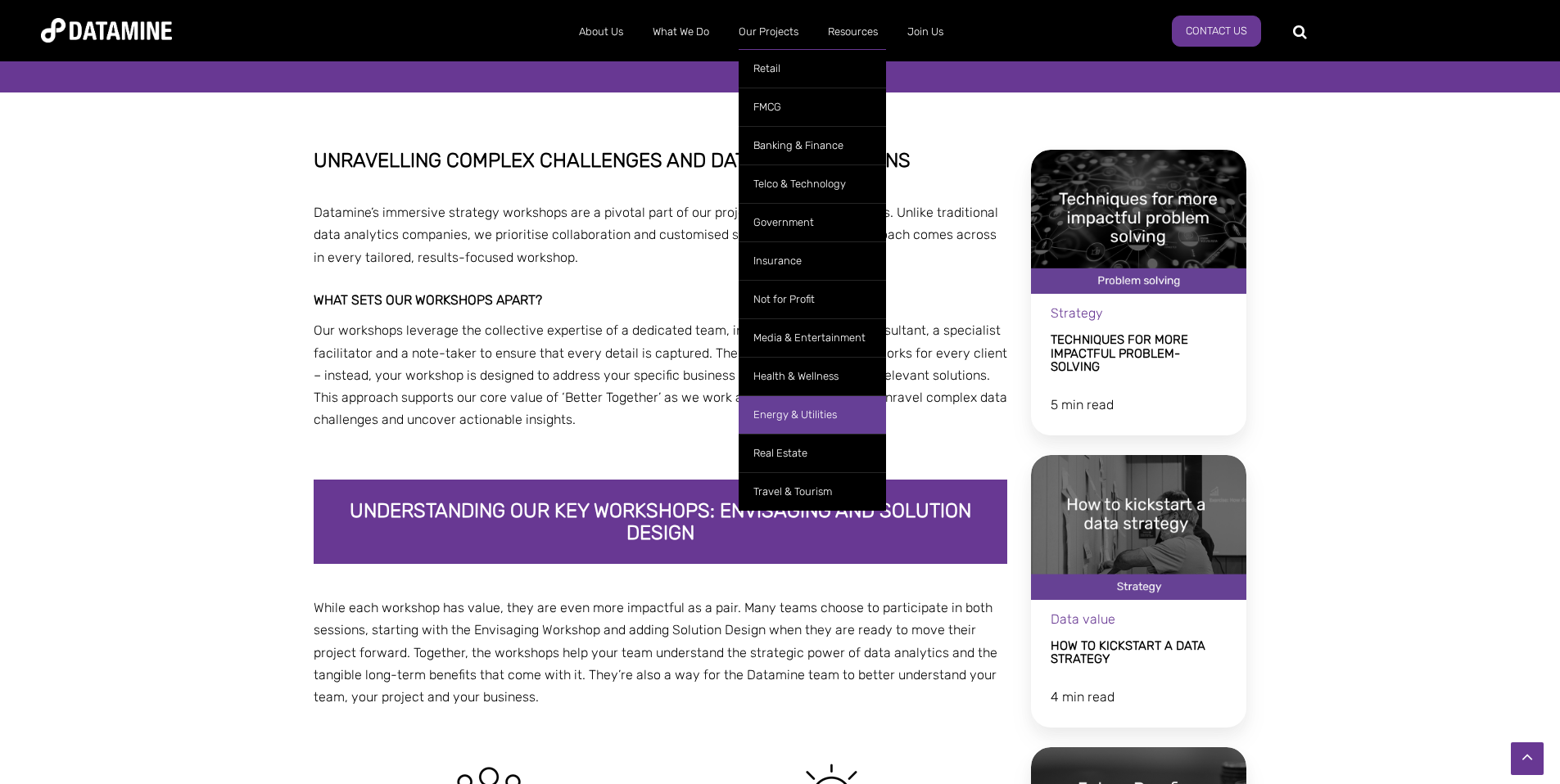
click at [781, 422] on link "Energy & Utilities" at bounding box center [812, 414] width 148 height 39
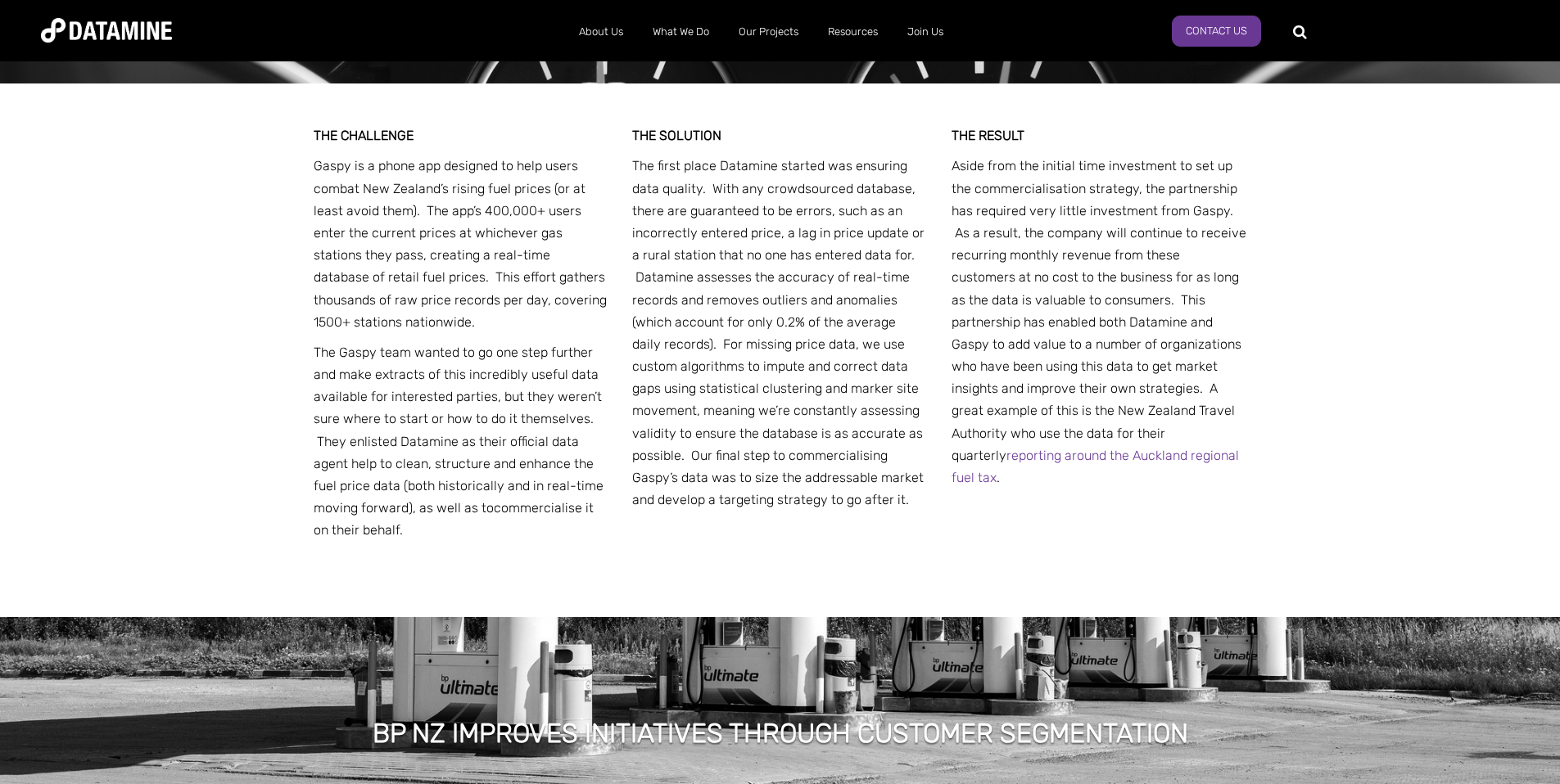
scroll to position [654, 0]
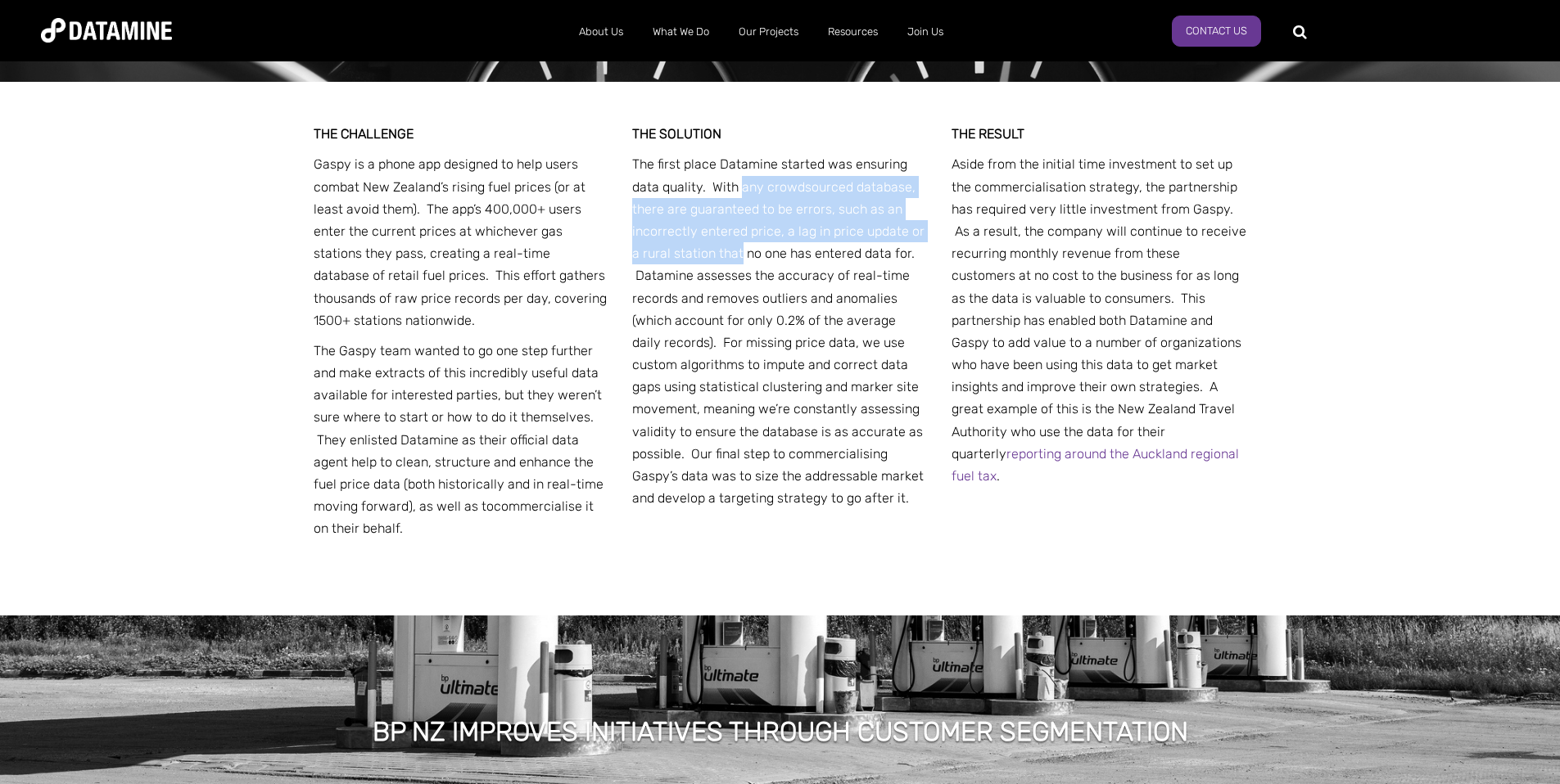
drag, startPoint x: 739, startPoint y: 181, endPoint x: 738, endPoint y: 239, distance: 58.0
click at [738, 241] on p "The first place Datamine started was ensuring data quality. With any crowdsourc…" at bounding box center [780, 331] width 295 height 356
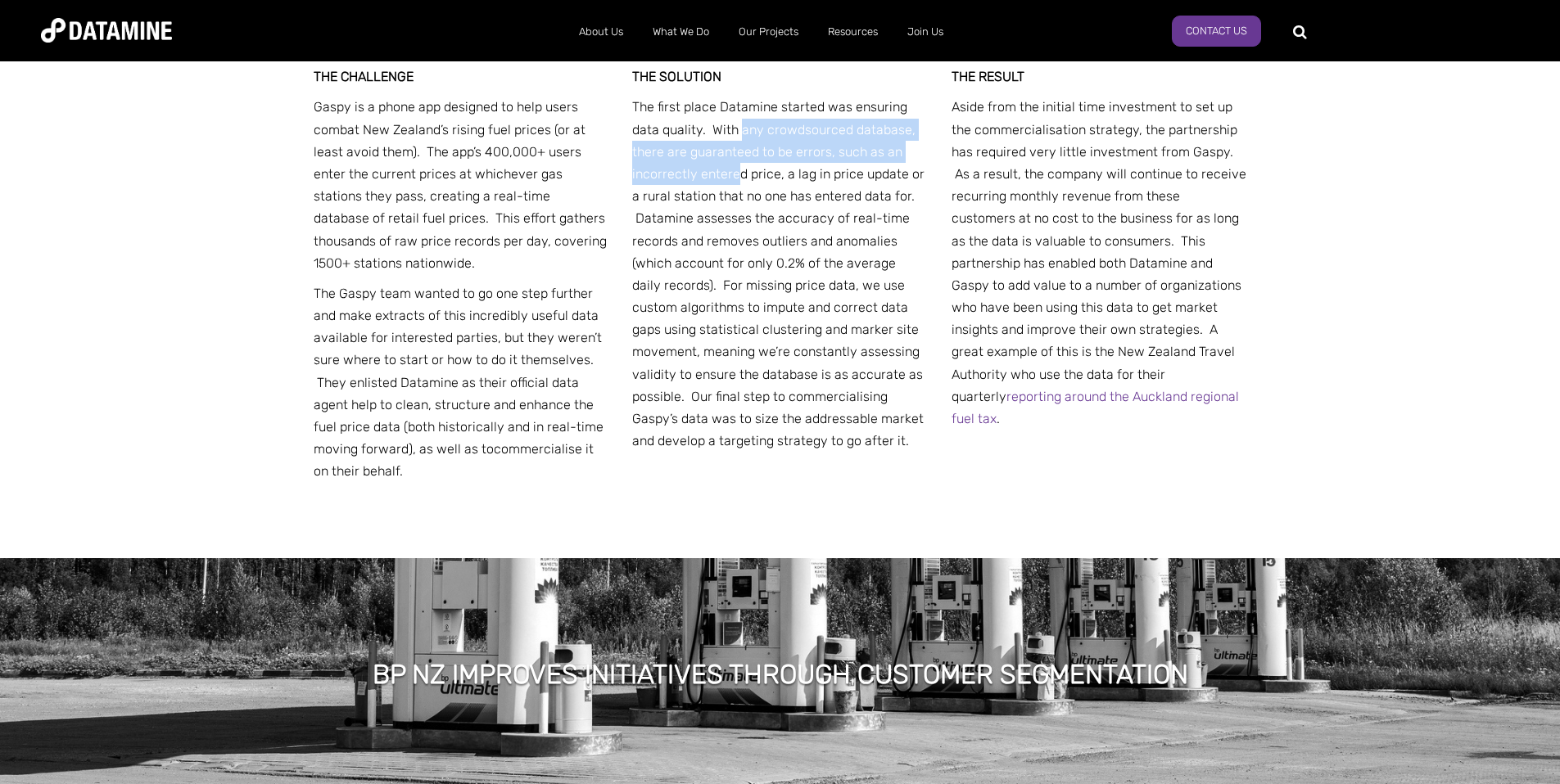
scroll to position [714, 0]
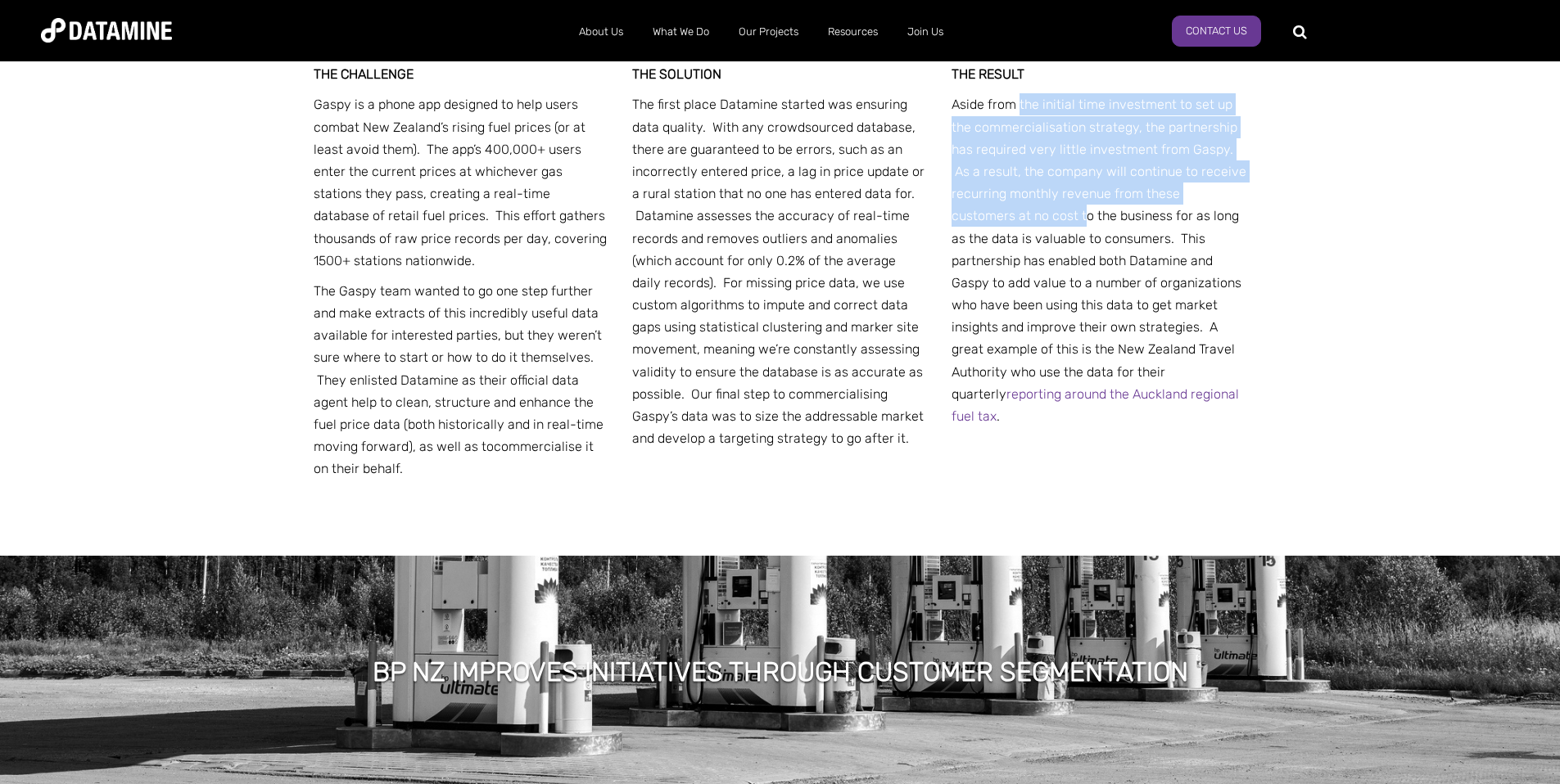
drag, startPoint x: 1019, startPoint y: 107, endPoint x: 1018, endPoint y: 205, distance: 98.0
click at [1018, 205] on p "Aside from the initial time investment to set up the commercialisation strategy…" at bounding box center [1100, 260] width 295 height 334
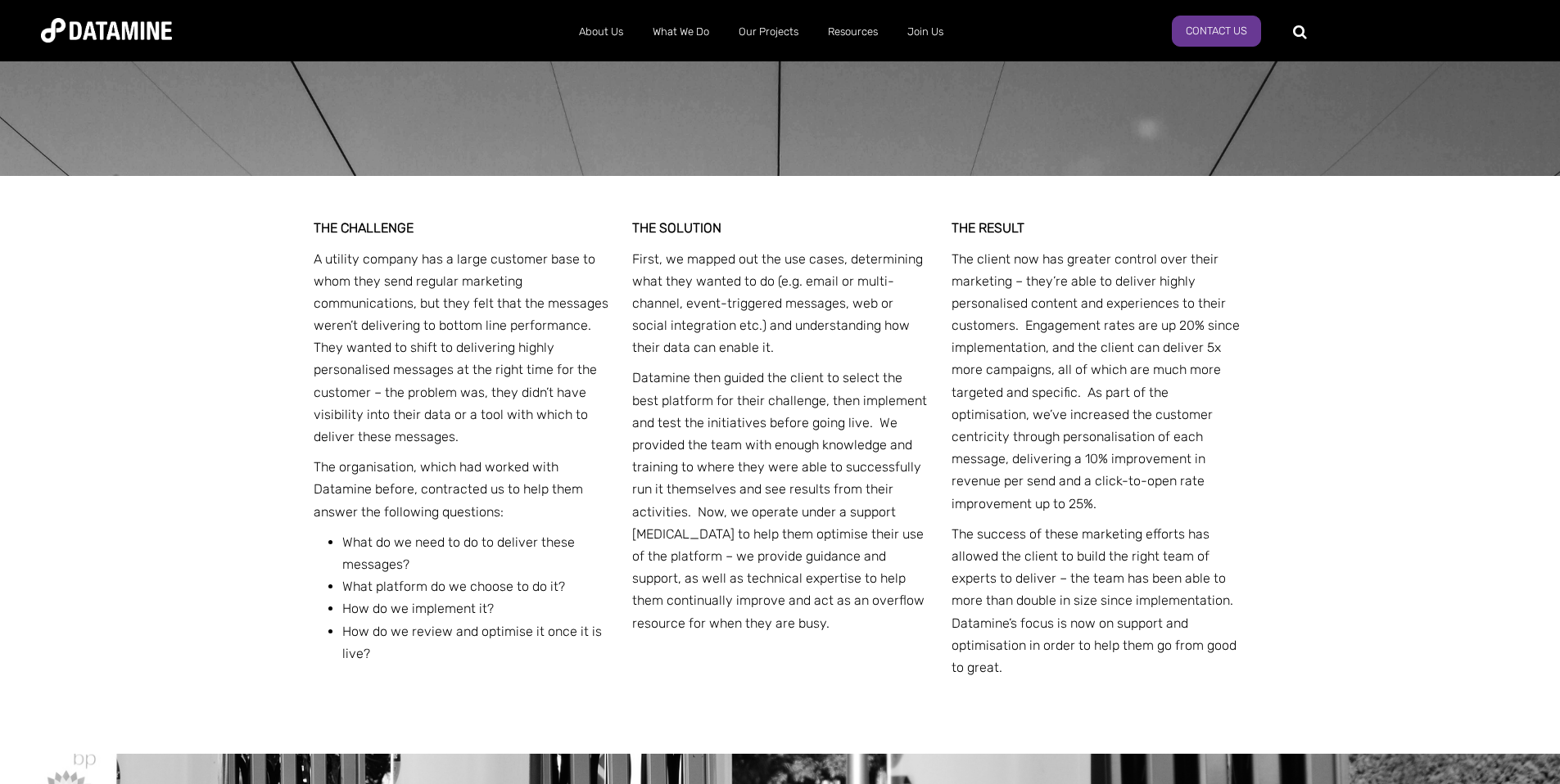
scroll to position [2172, 0]
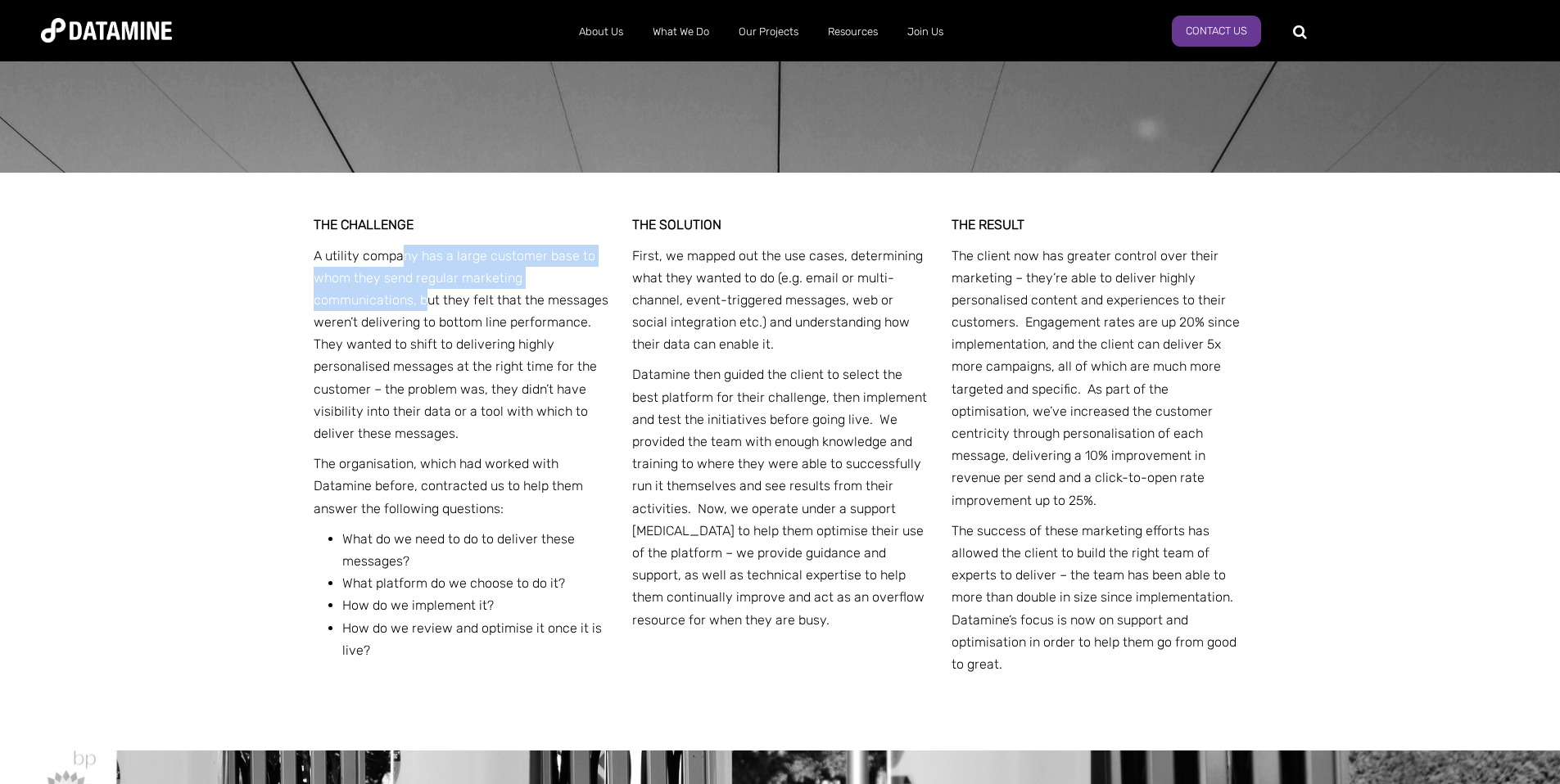
drag, startPoint x: 401, startPoint y: 235, endPoint x: 422, endPoint y: 269, distance: 40.0
click at [422, 269] on p "A utility company has a large customer base to whom they send regular marketing…" at bounding box center [461, 345] width 295 height 200
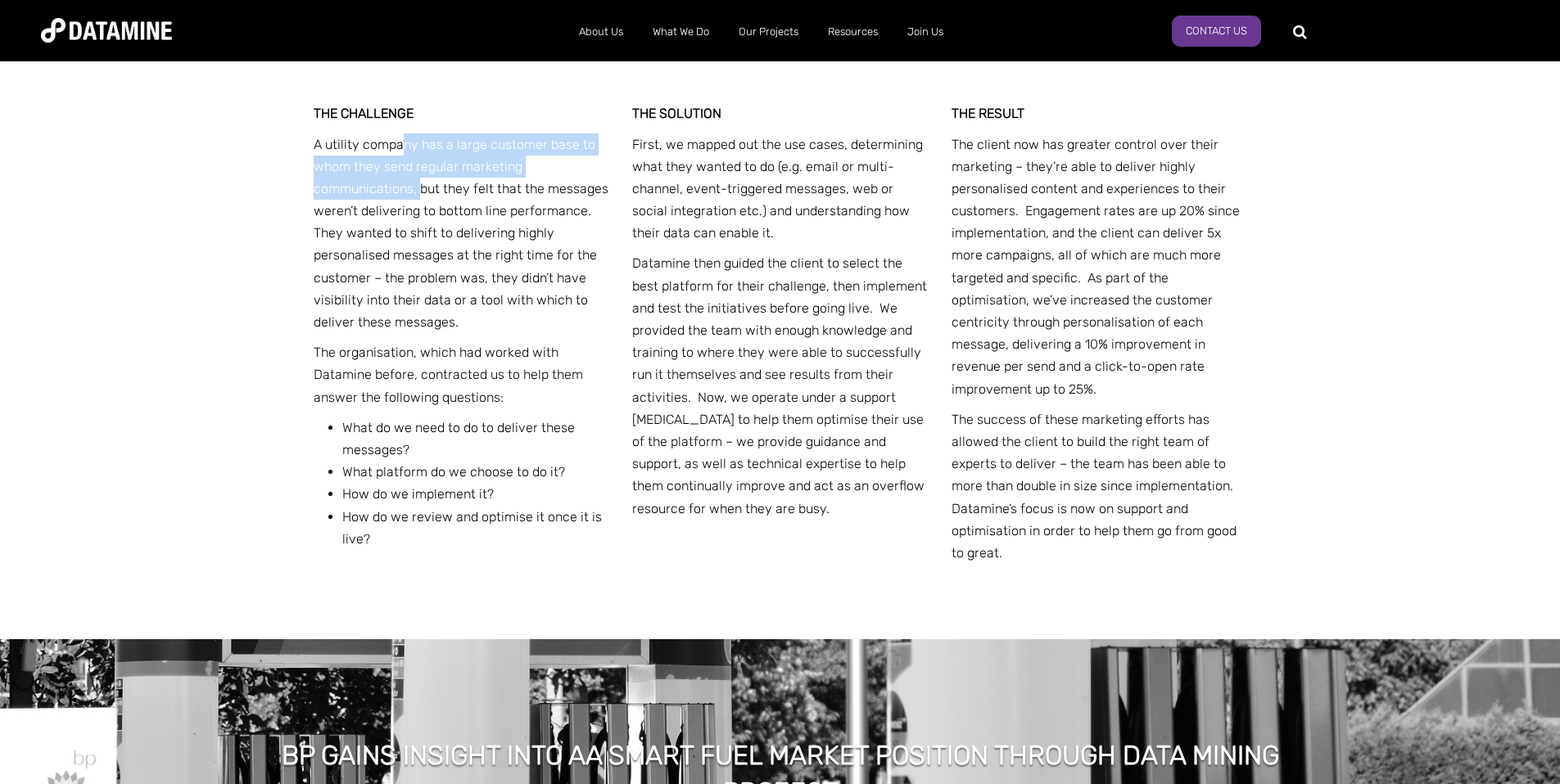
scroll to position [2285, 0]
drag, startPoint x: 346, startPoint y: 271, endPoint x: 467, endPoint y: 299, distance: 124.2
click at [467, 300] on p "A utility company has a large customer base to whom they send regular marketing…" at bounding box center [461, 232] width 295 height 200
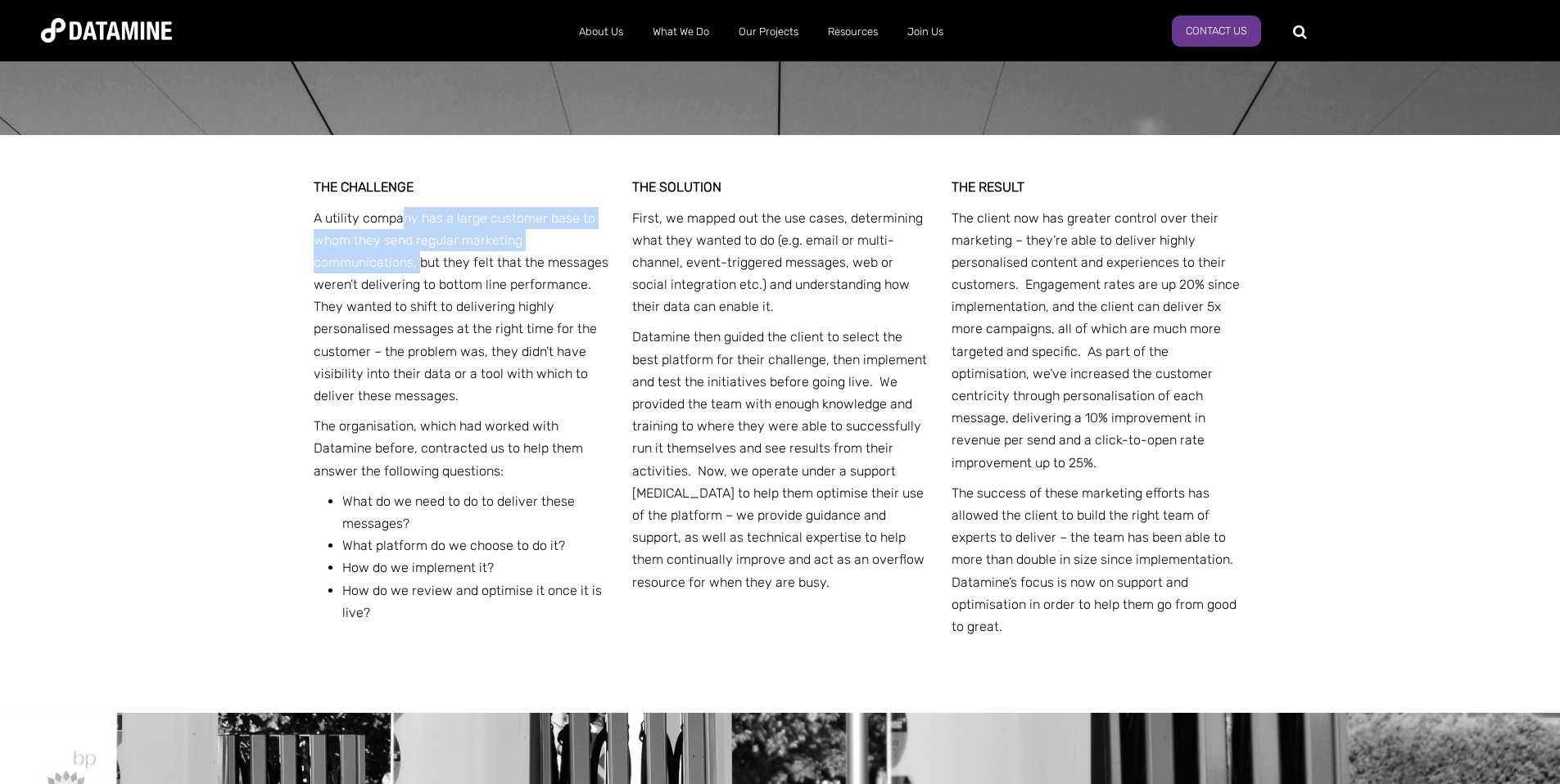
scroll to position [2191, 0]
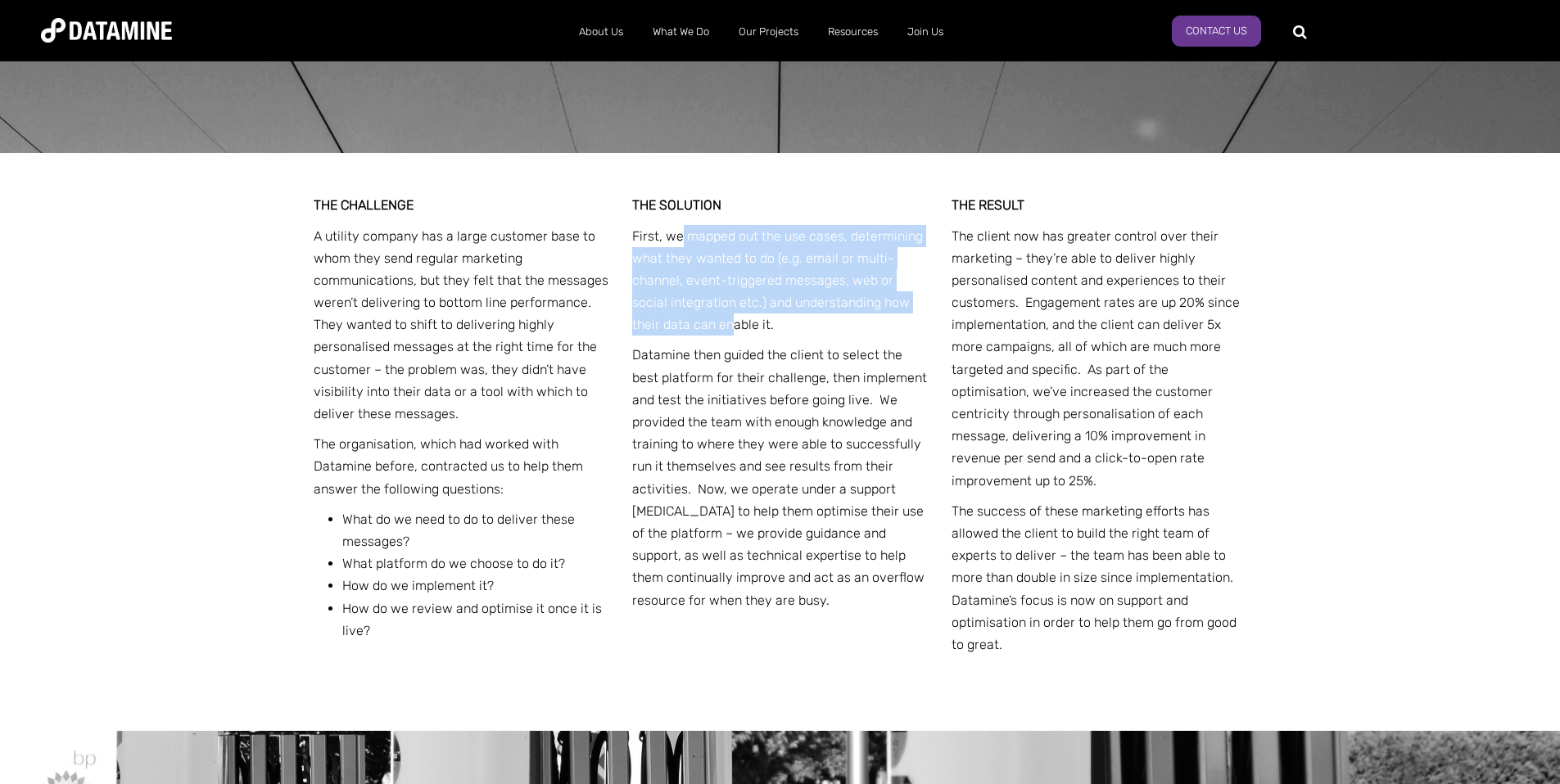
drag, startPoint x: 682, startPoint y: 215, endPoint x: 701, endPoint y: 290, distance: 77.4
click at [701, 291] on p "First, we mapped out the use cases, determining what they wanted to do (e.g. em…" at bounding box center [780, 281] width 295 height 111
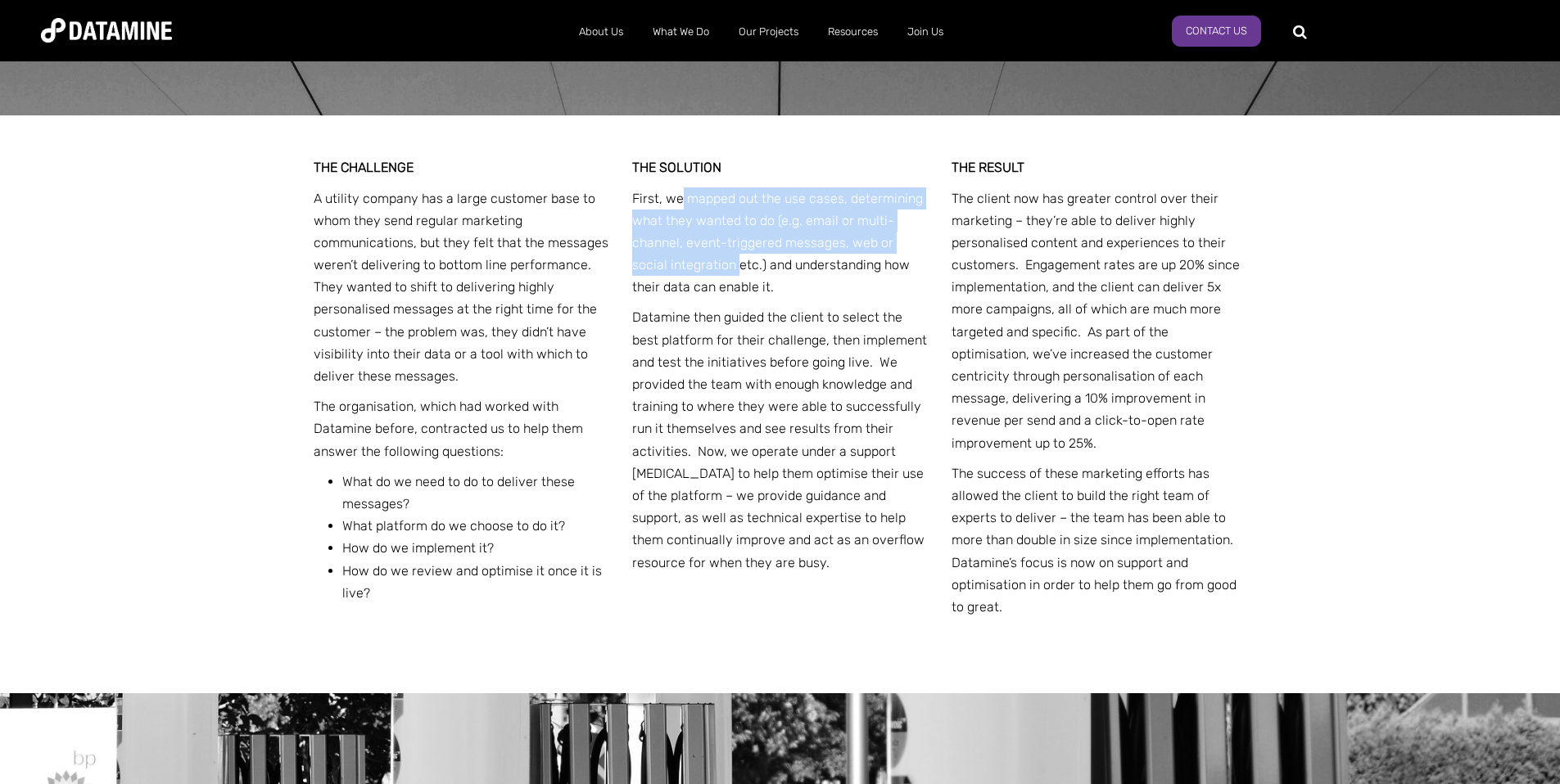
scroll to position [2233, 0]
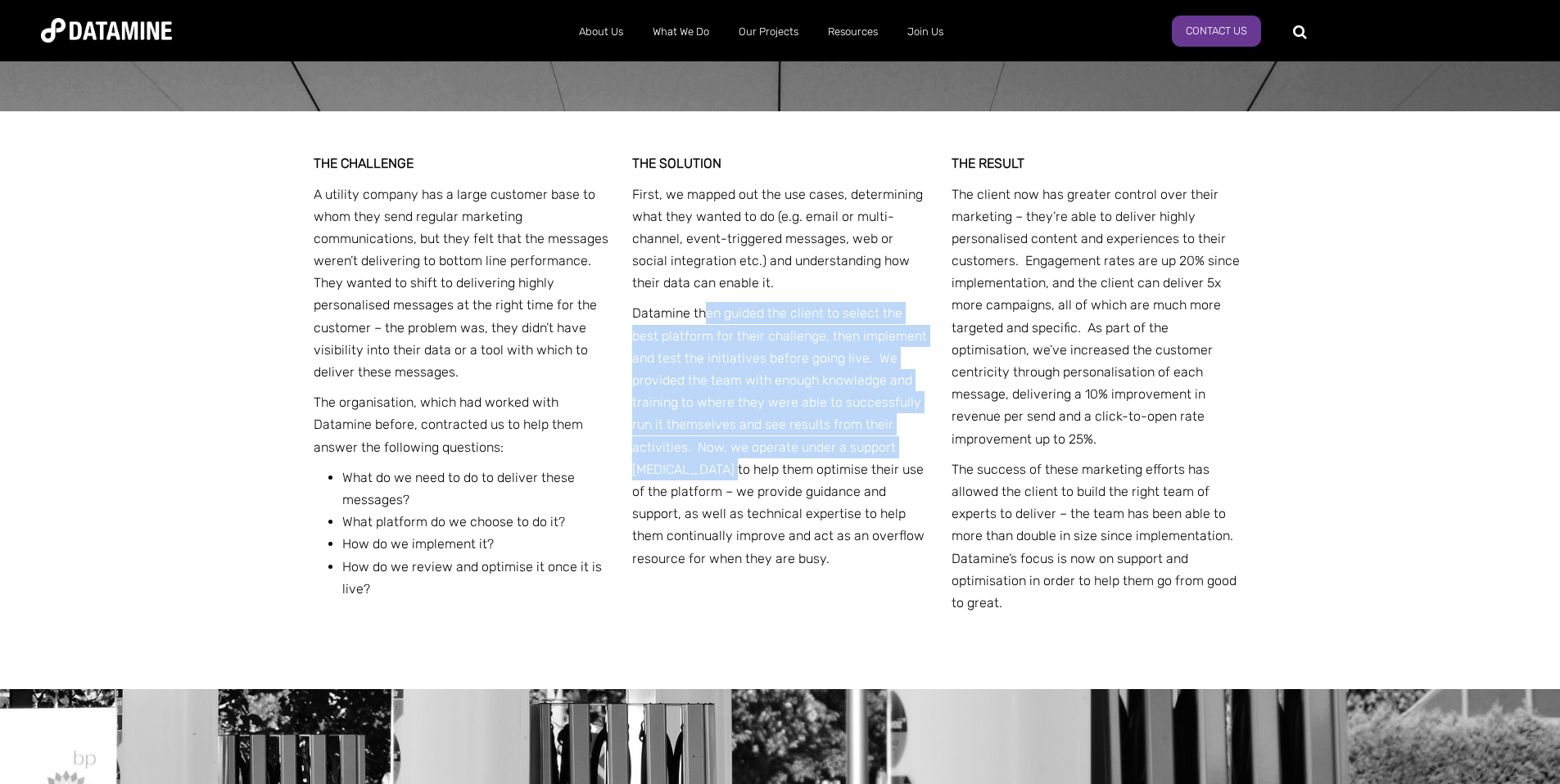
drag, startPoint x: 704, startPoint y: 291, endPoint x: 715, endPoint y: 440, distance: 149.4
click at [715, 440] on p "Datamine then guided the client to select the best platform for their challenge…" at bounding box center [780, 435] width 295 height 267
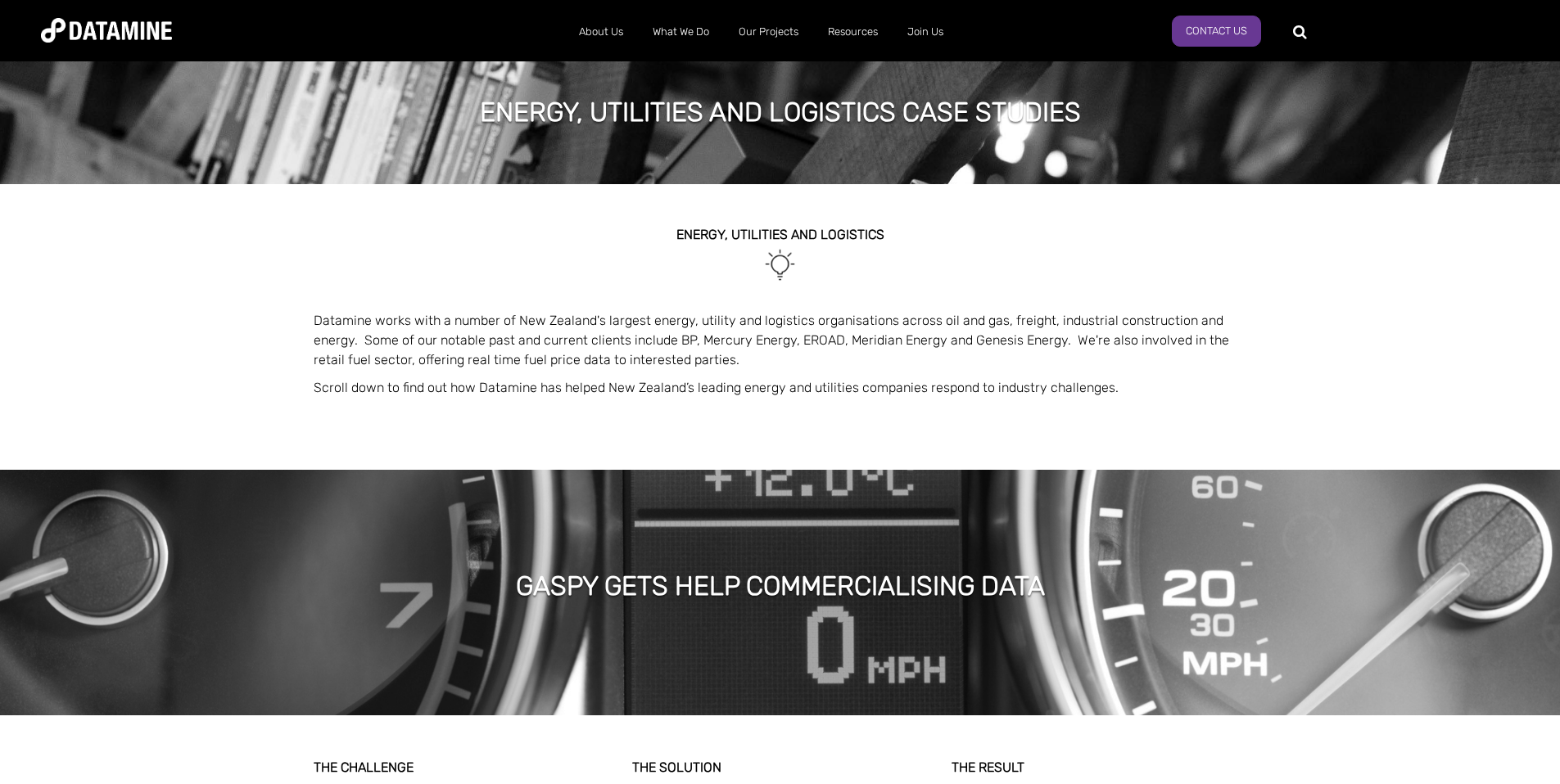
scroll to position [0, 0]
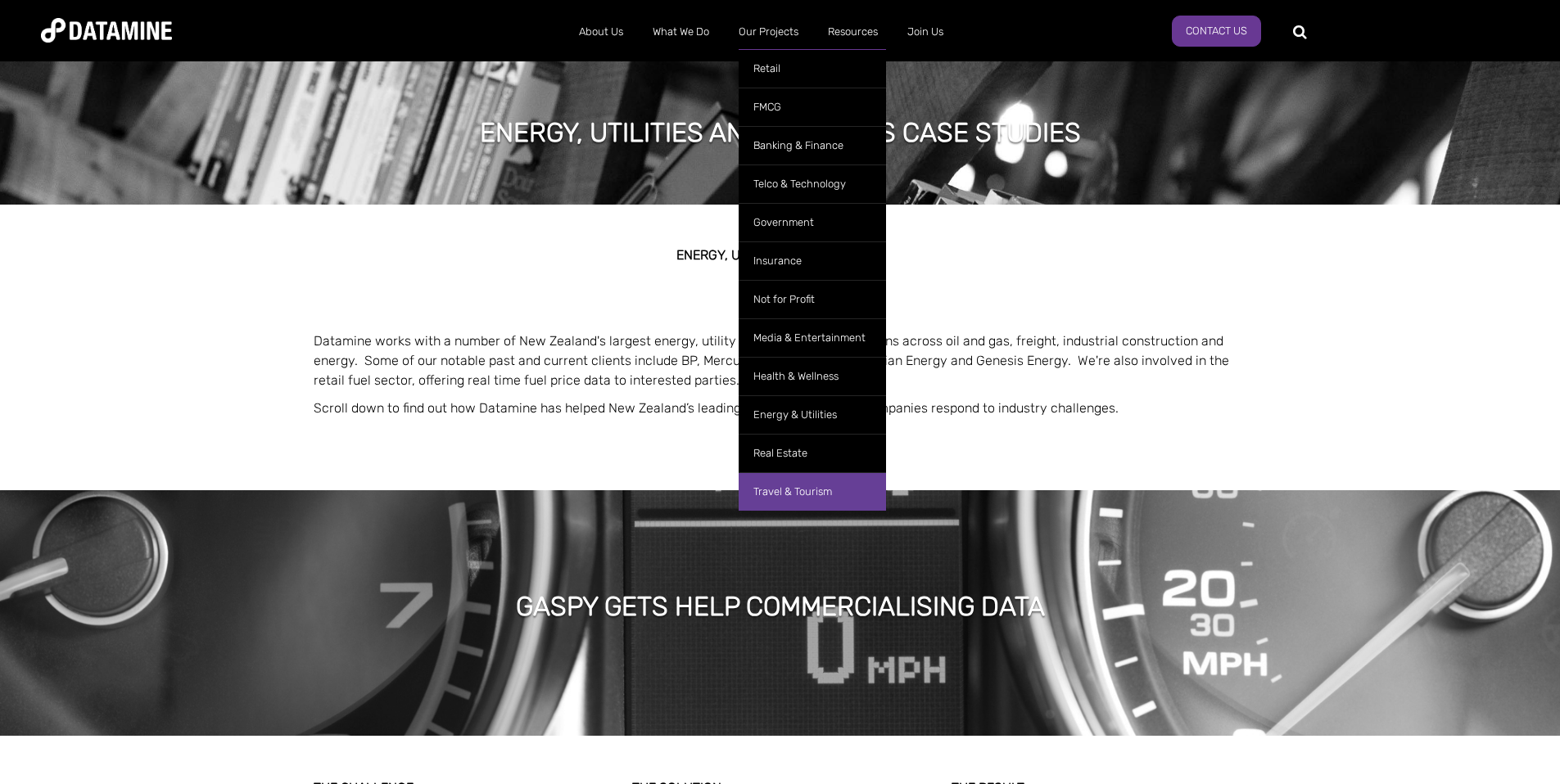
click at [781, 490] on link "Travel & Tourism" at bounding box center [812, 491] width 148 height 39
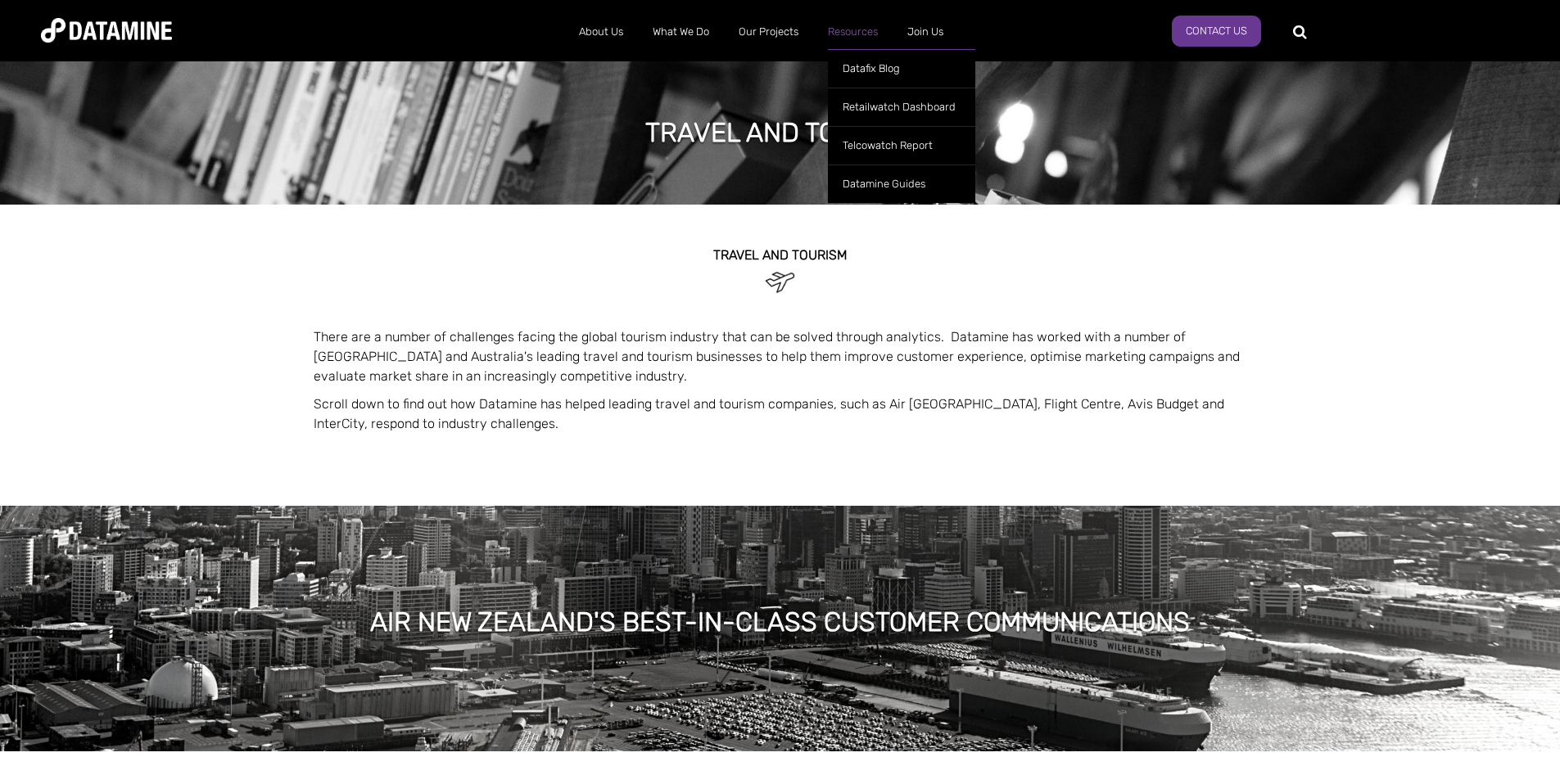
click at [853, 26] on link "Resources" at bounding box center [853, 31] width 79 height 42
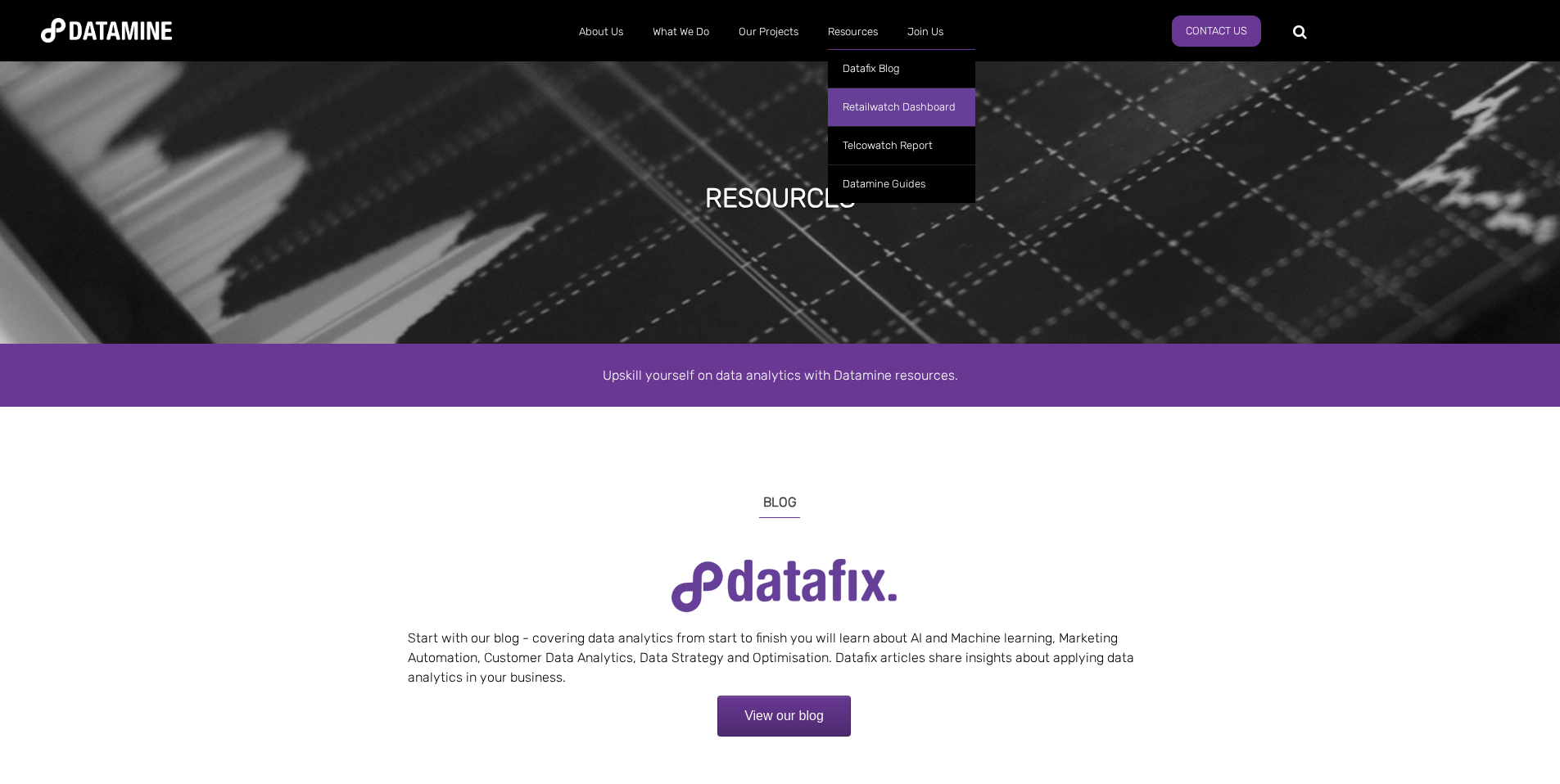
click at [872, 105] on link "Retailwatch Dashboard" at bounding box center [902, 106] width 148 height 39
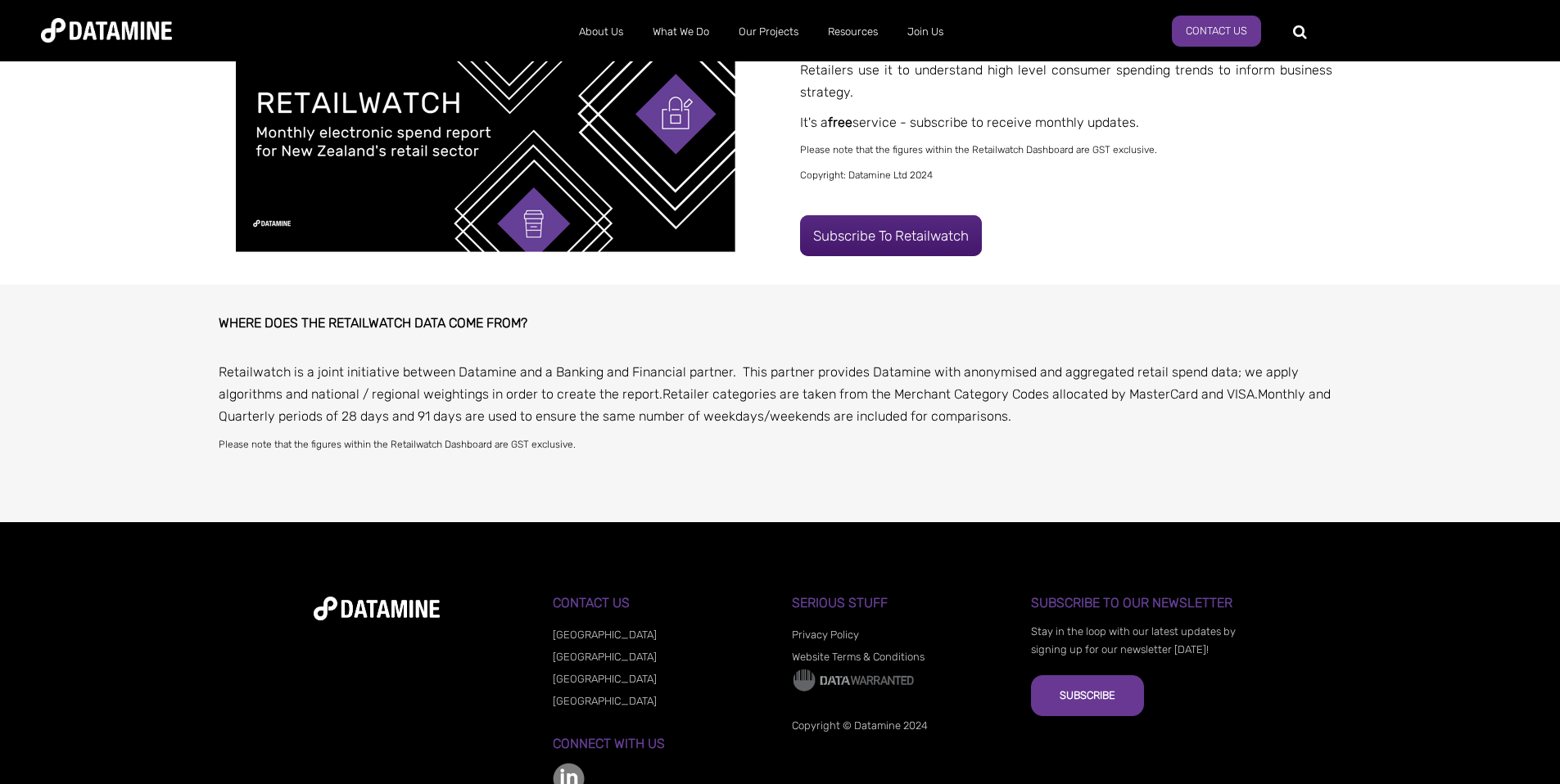
scroll to position [476, 0]
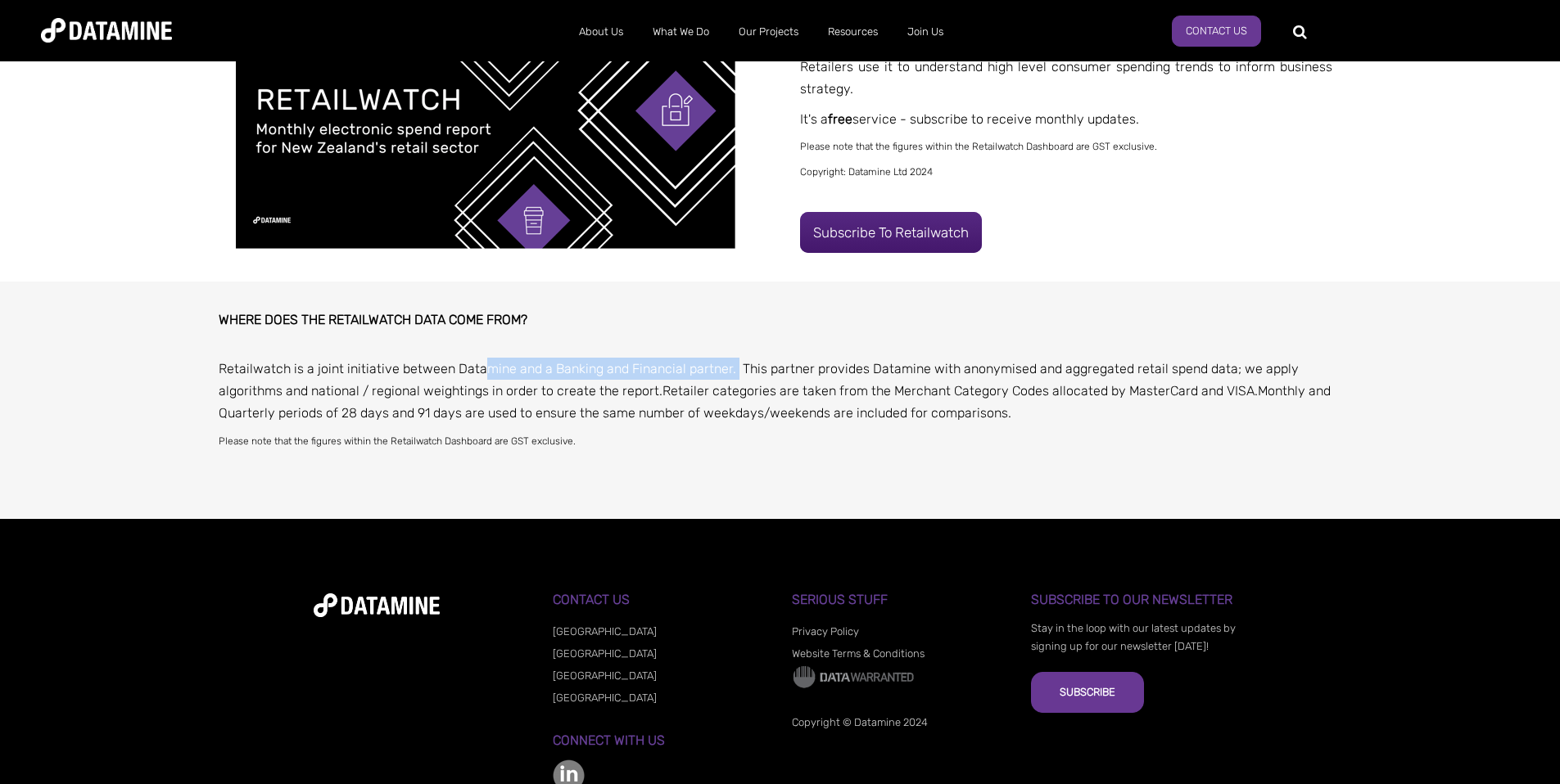
drag, startPoint x: 484, startPoint y: 368, endPoint x: 732, endPoint y: 365, distance: 248.0
click at [732, 367] on p "Retailwatch is a joint initiative between Datamine and a Banking and Financial …" at bounding box center [780, 391] width 1124 height 67
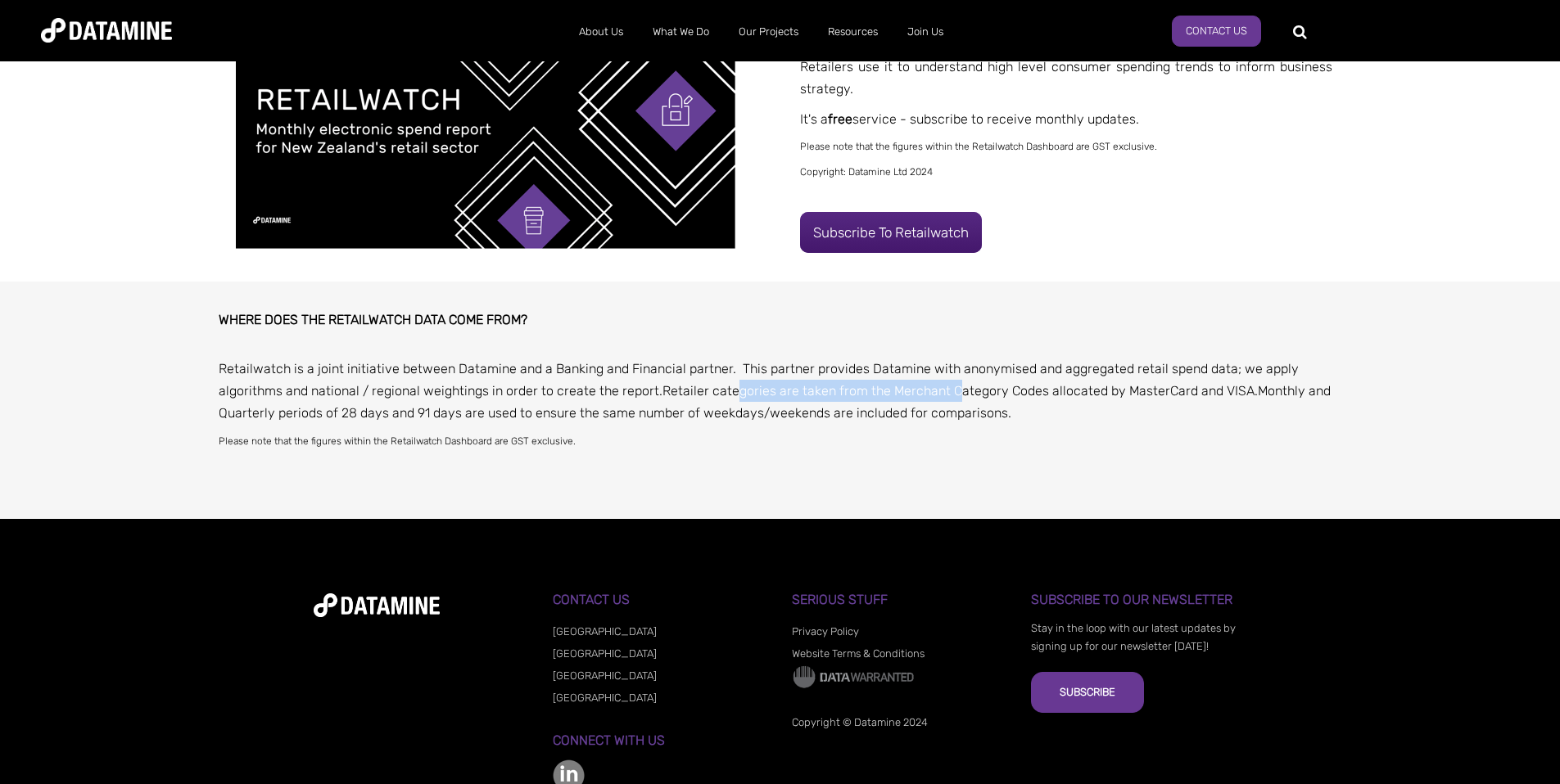
drag, startPoint x: 732, startPoint y: 390, endPoint x: 956, endPoint y: 391, distance: 224.0
click at [956, 392] on span "Retailer categories are taken from the Merchant Category Codes allocated by Mas…" at bounding box center [958, 391] width 592 height 16
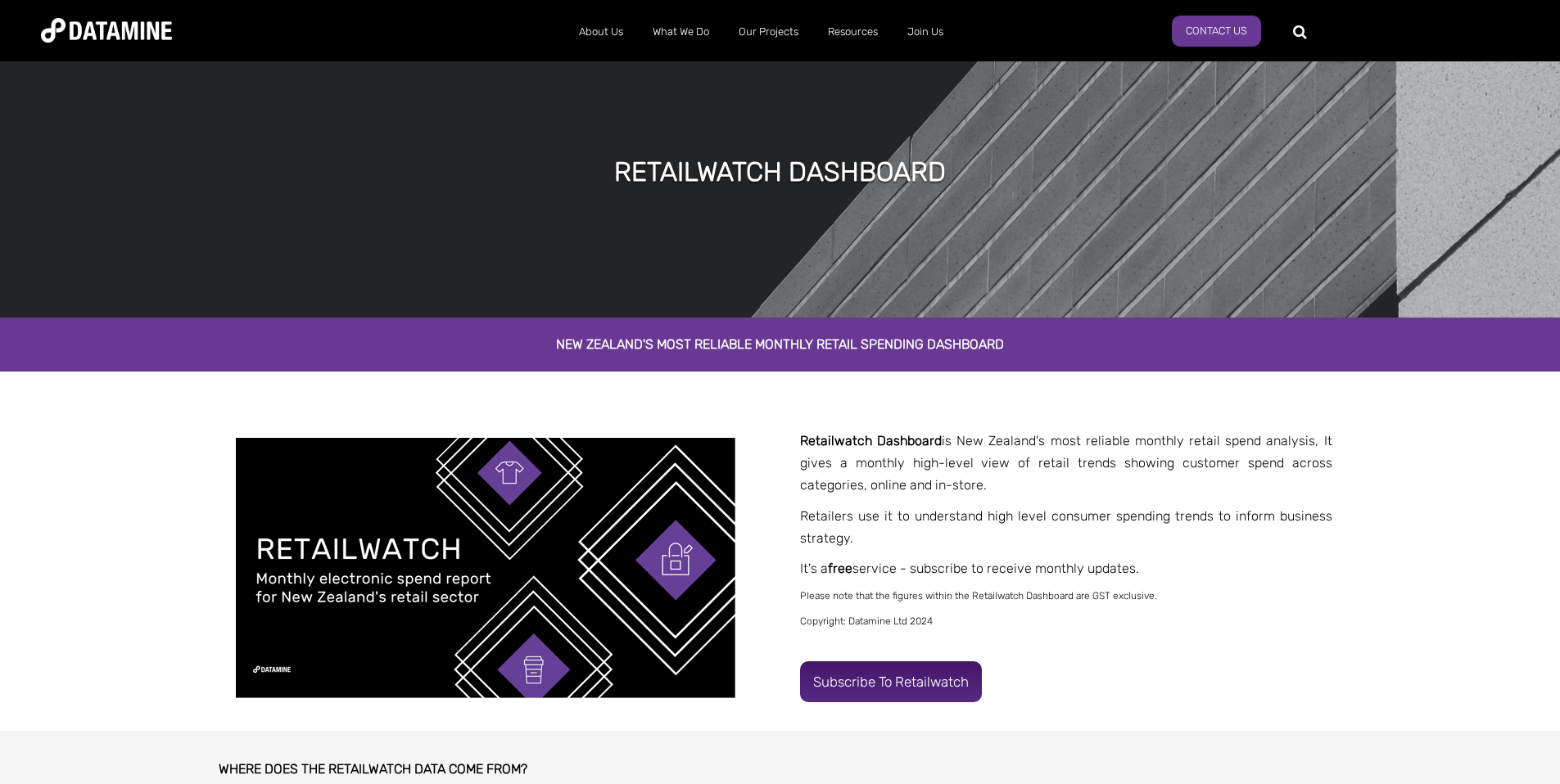
scroll to position [0, 0]
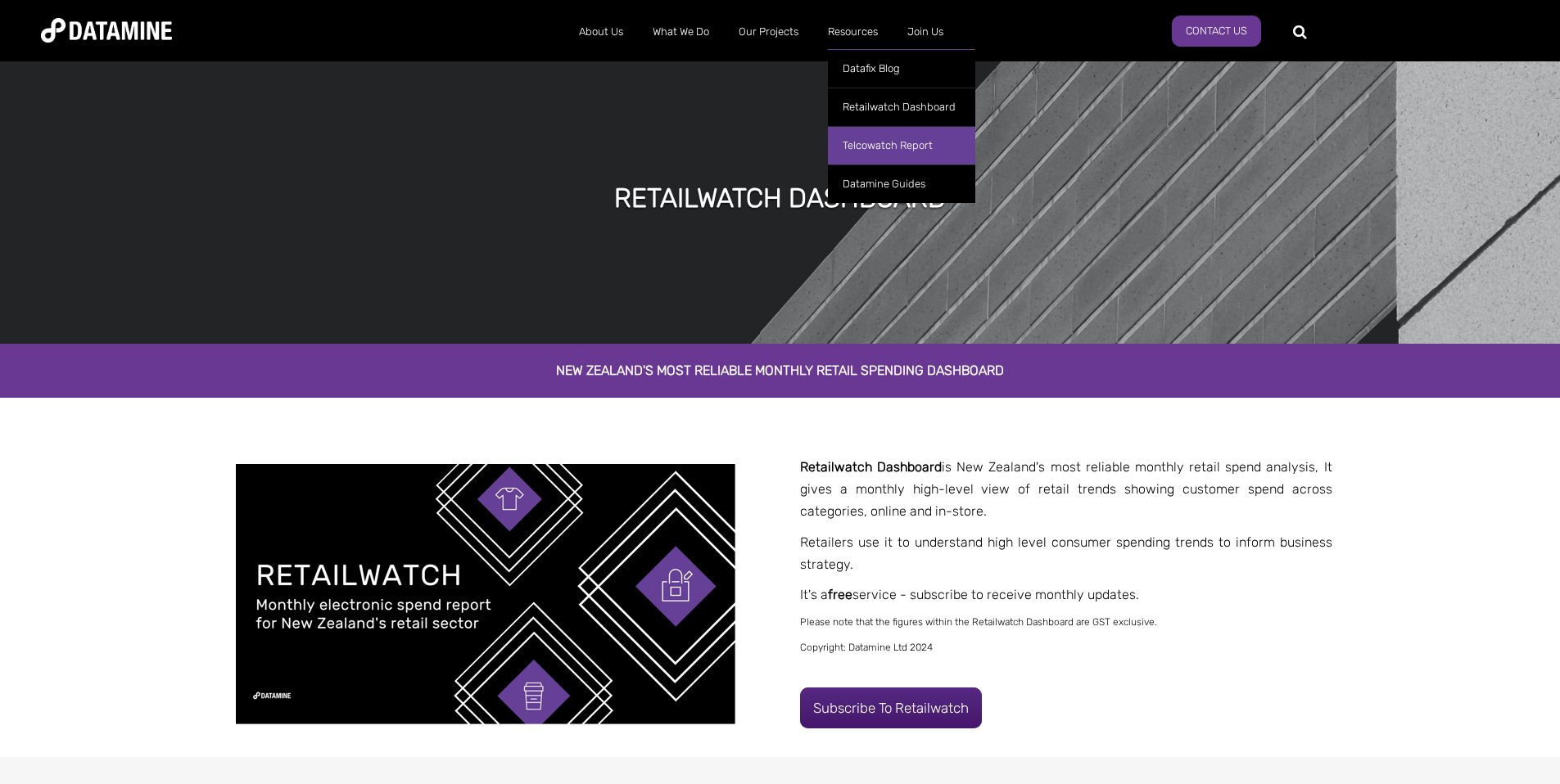
click at [870, 148] on link "Telcowatch Report" at bounding box center [902, 145] width 148 height 39
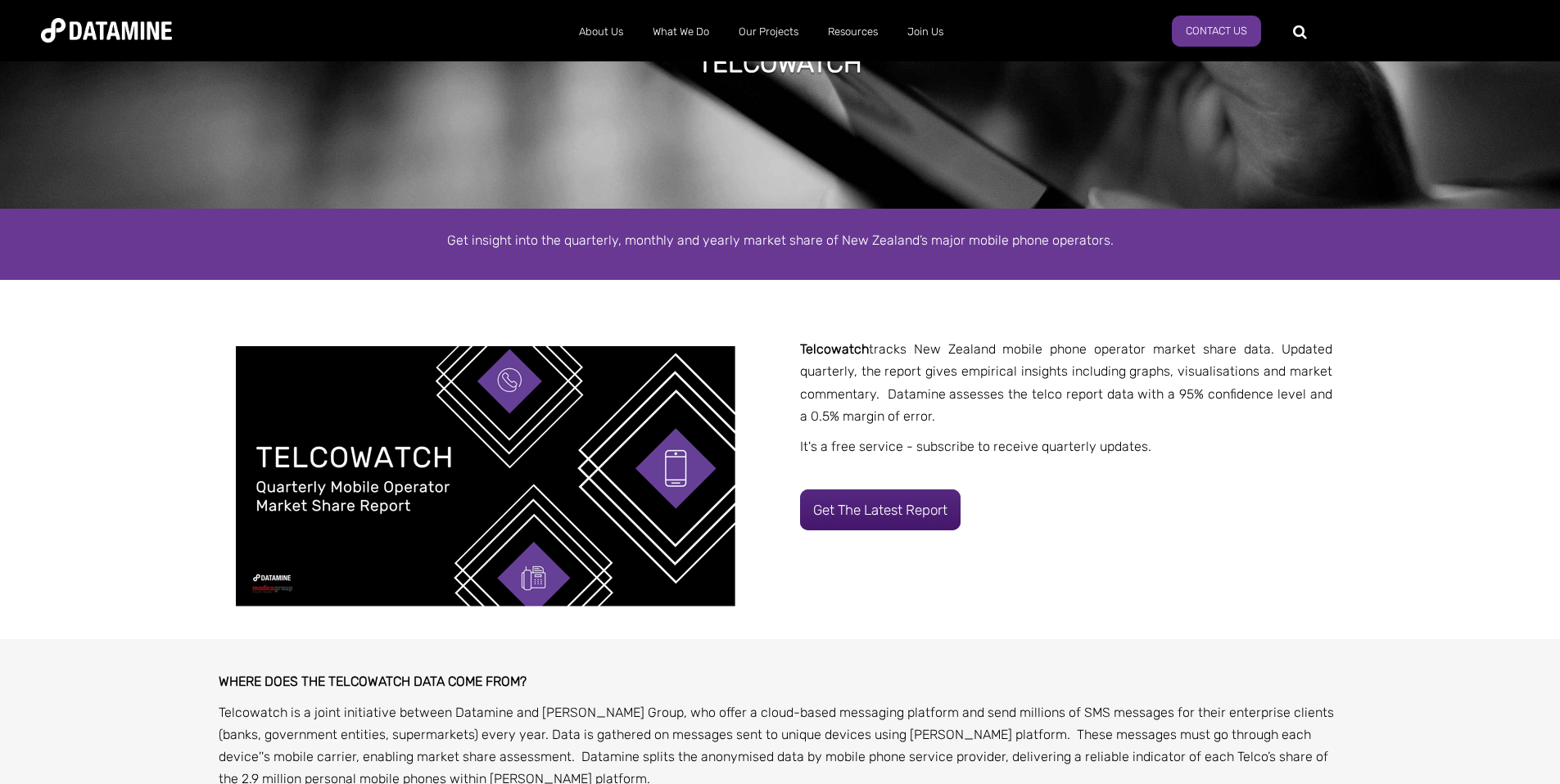
scroll to position [144, 0]
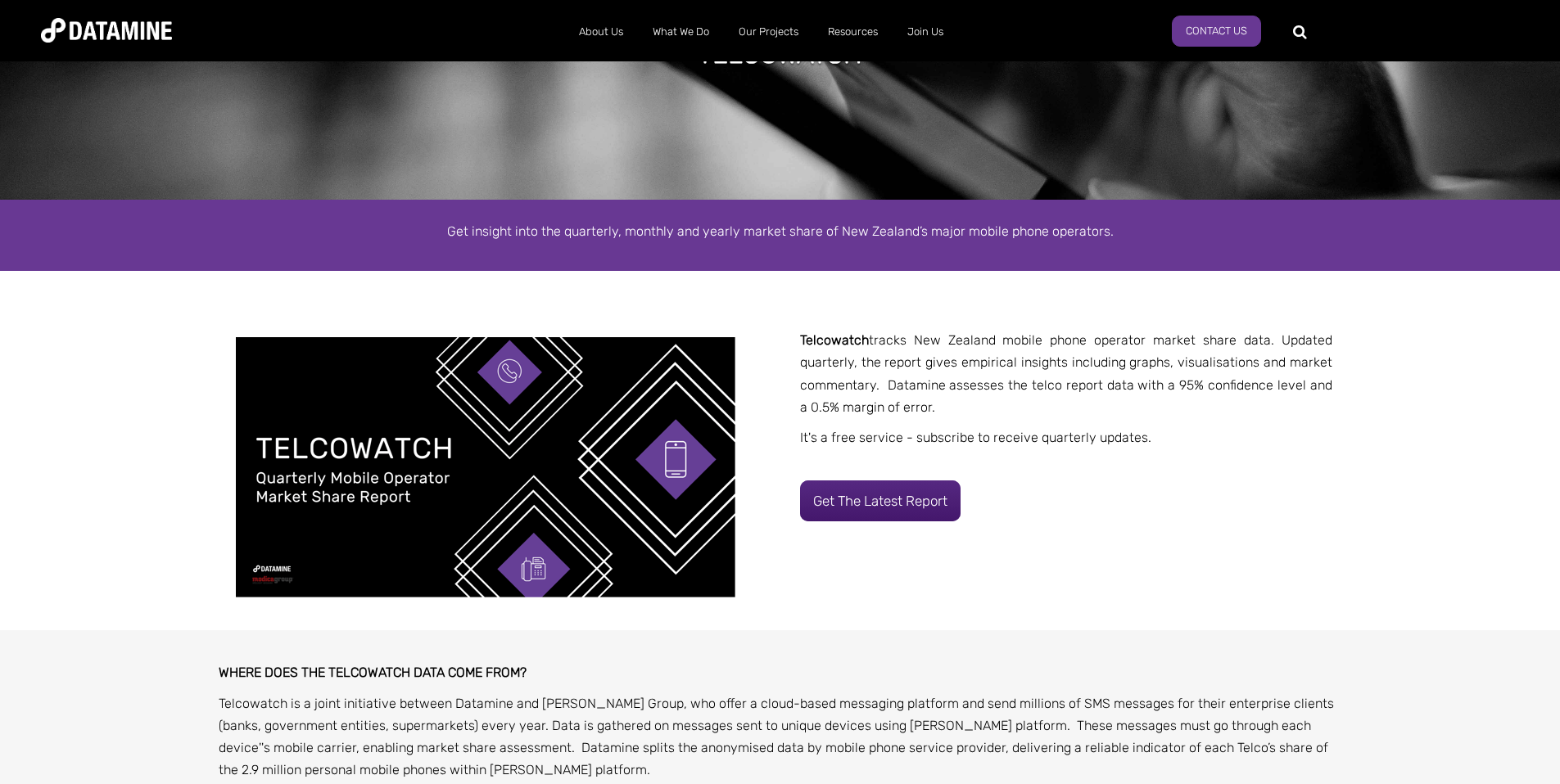
drag, startPoint x: 1034, startPoint y: 338, endPoint x: 1033, endPoint y: 373, distance: 35.0
click at [1034, 374] on p "Telcowatch tracks New Zealand mobile phone operator market share data. Updated …" at bounding box center [1066, 373] width 532 height 89
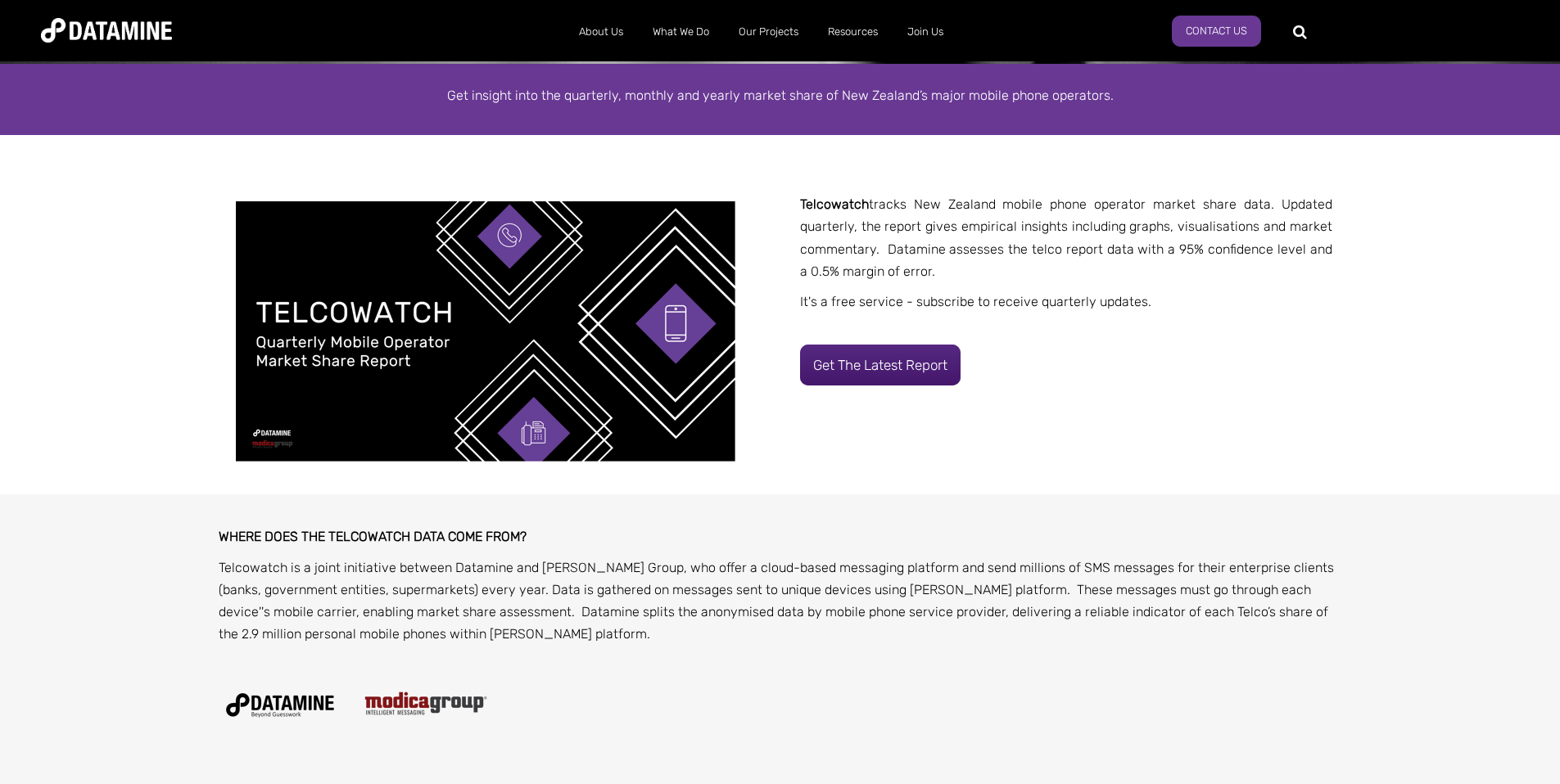
scroll to position [0, 0]
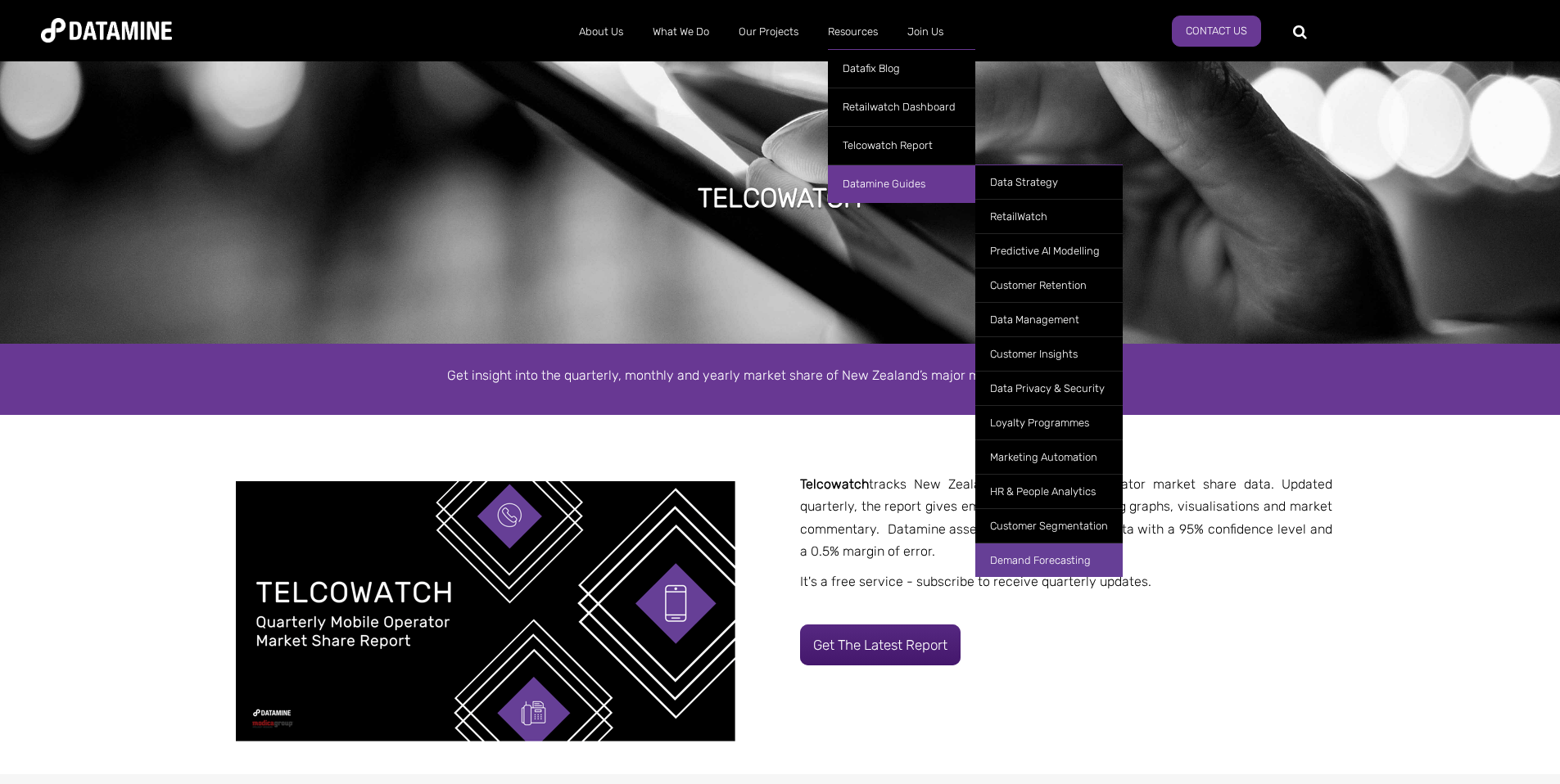
click at [1022, 568] on link "Demand Forecasting" at bounding box center [1049, 560] width 148 height 35
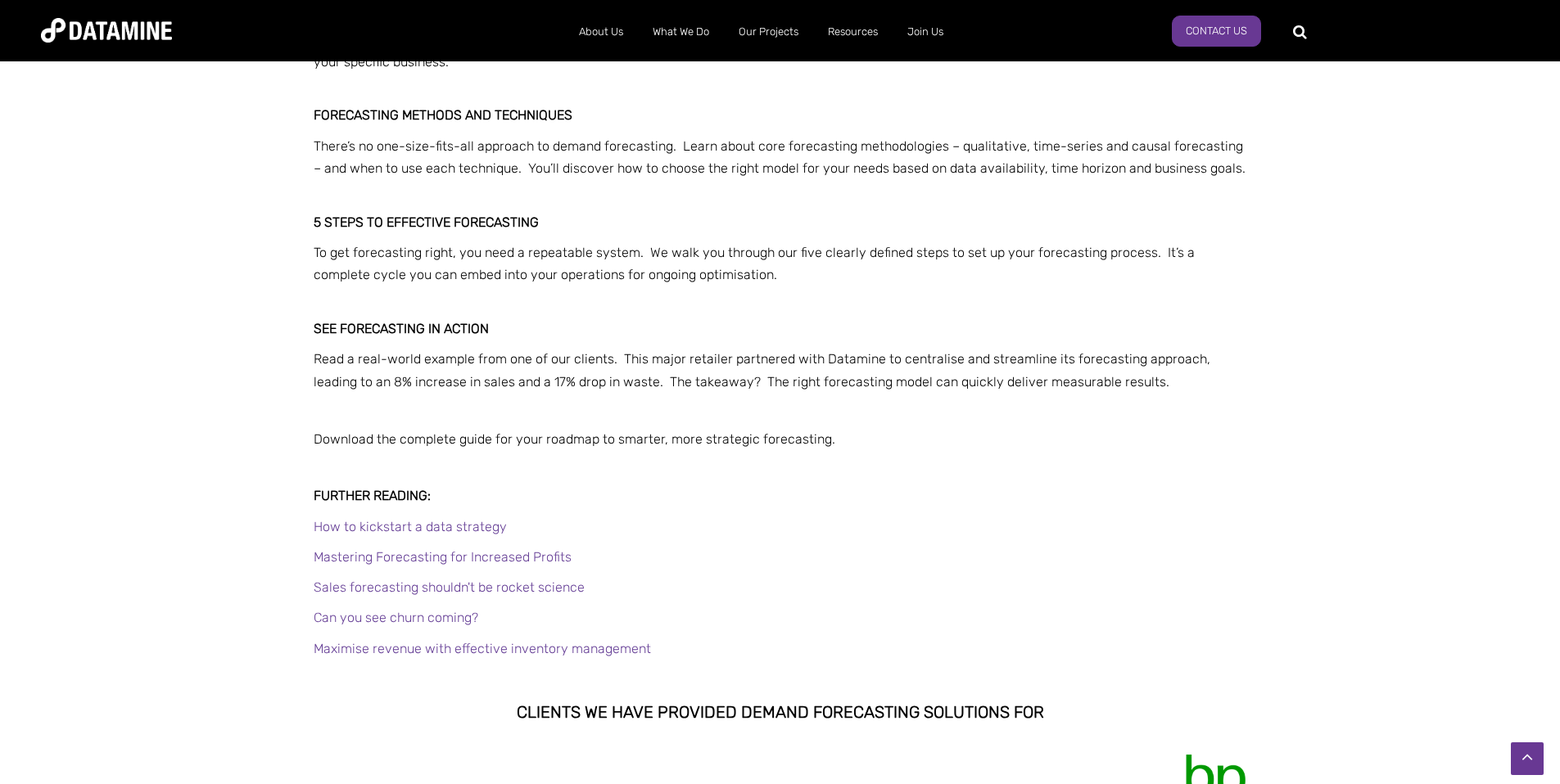
scroll to position [1356, 0]
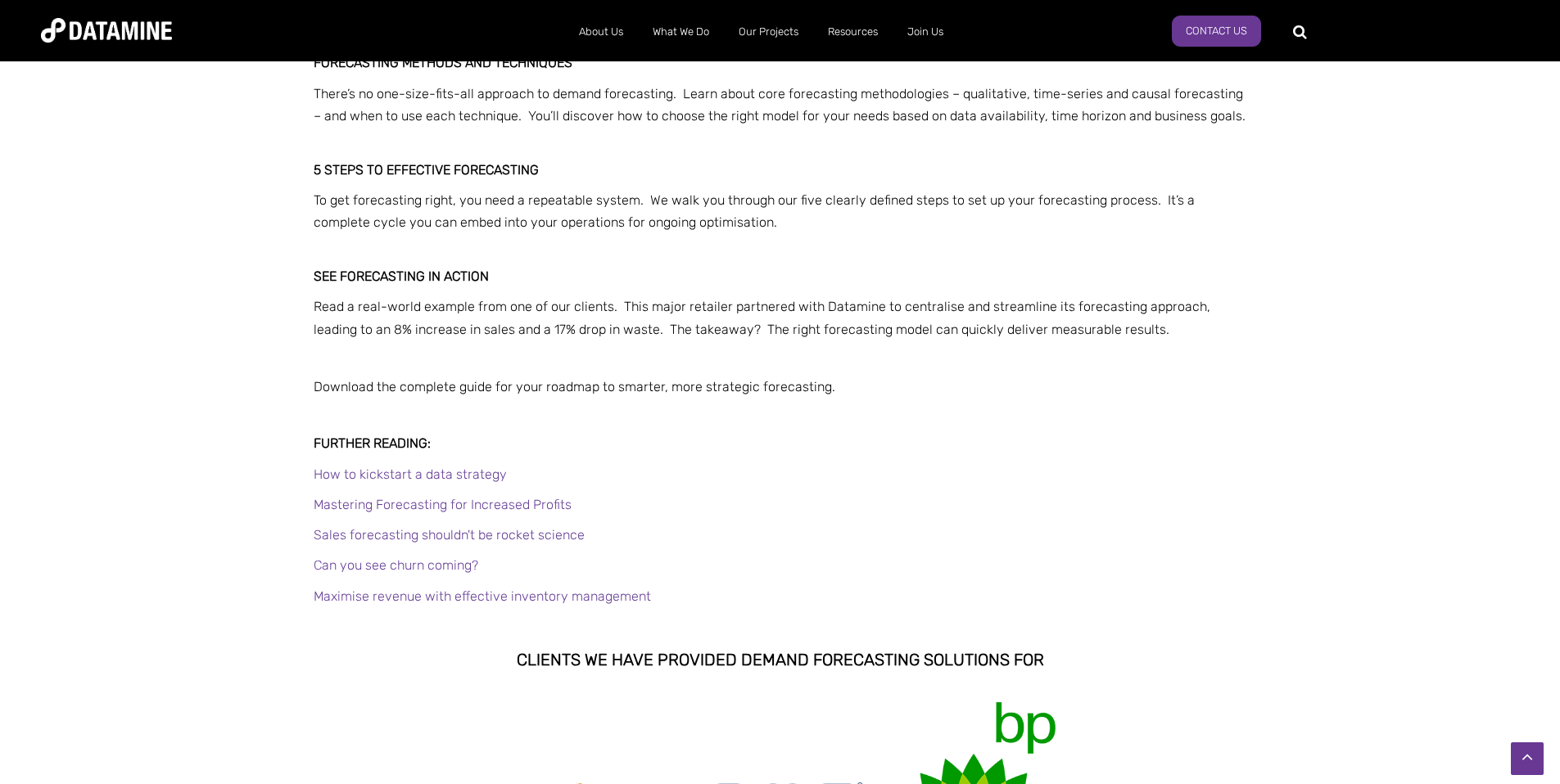
click at [476, 472] on link "How to kickstart a data strategy" at bounding box center [410, 474] width 193 height 16
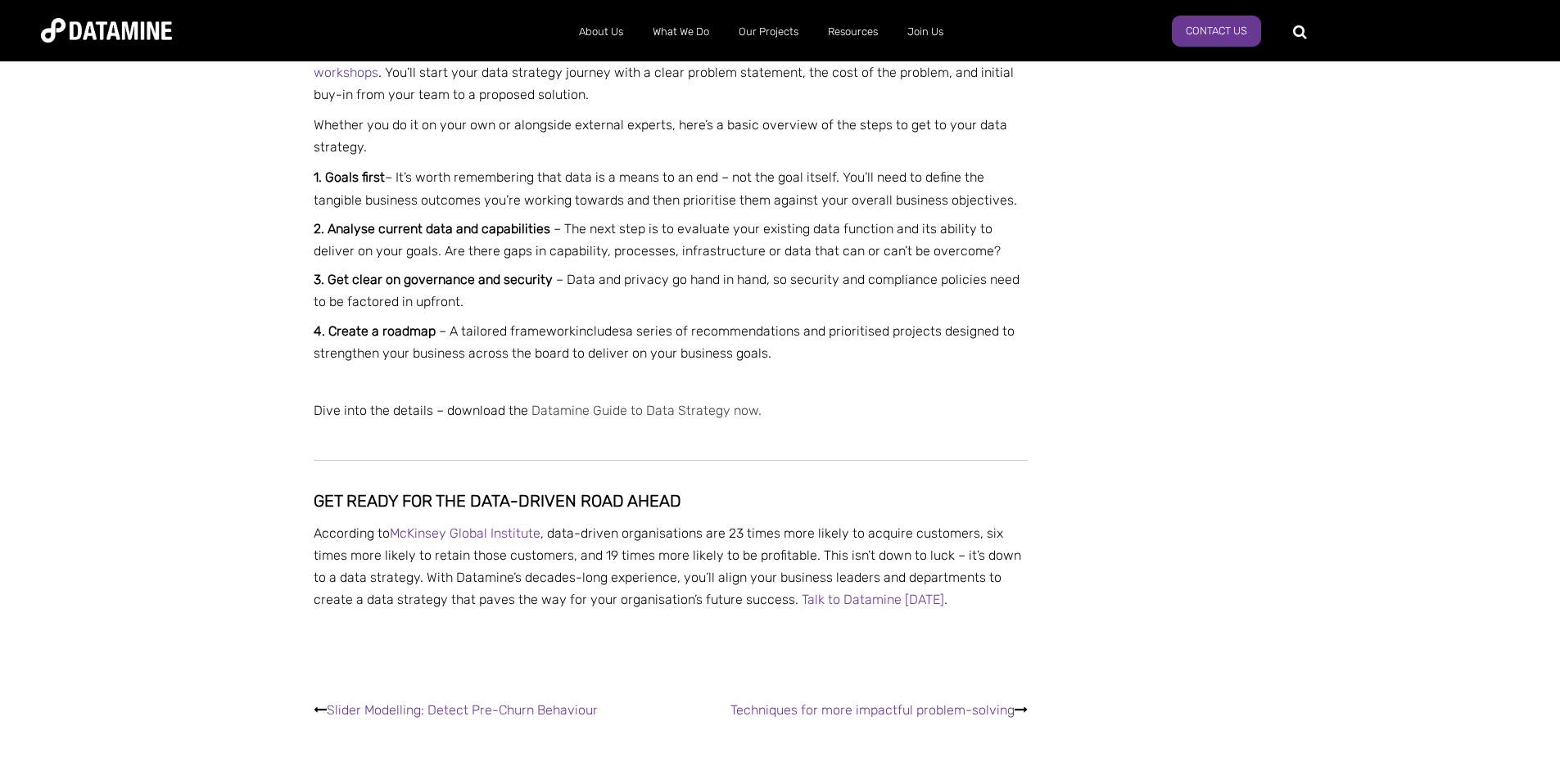
scroll to position [1835, 0]
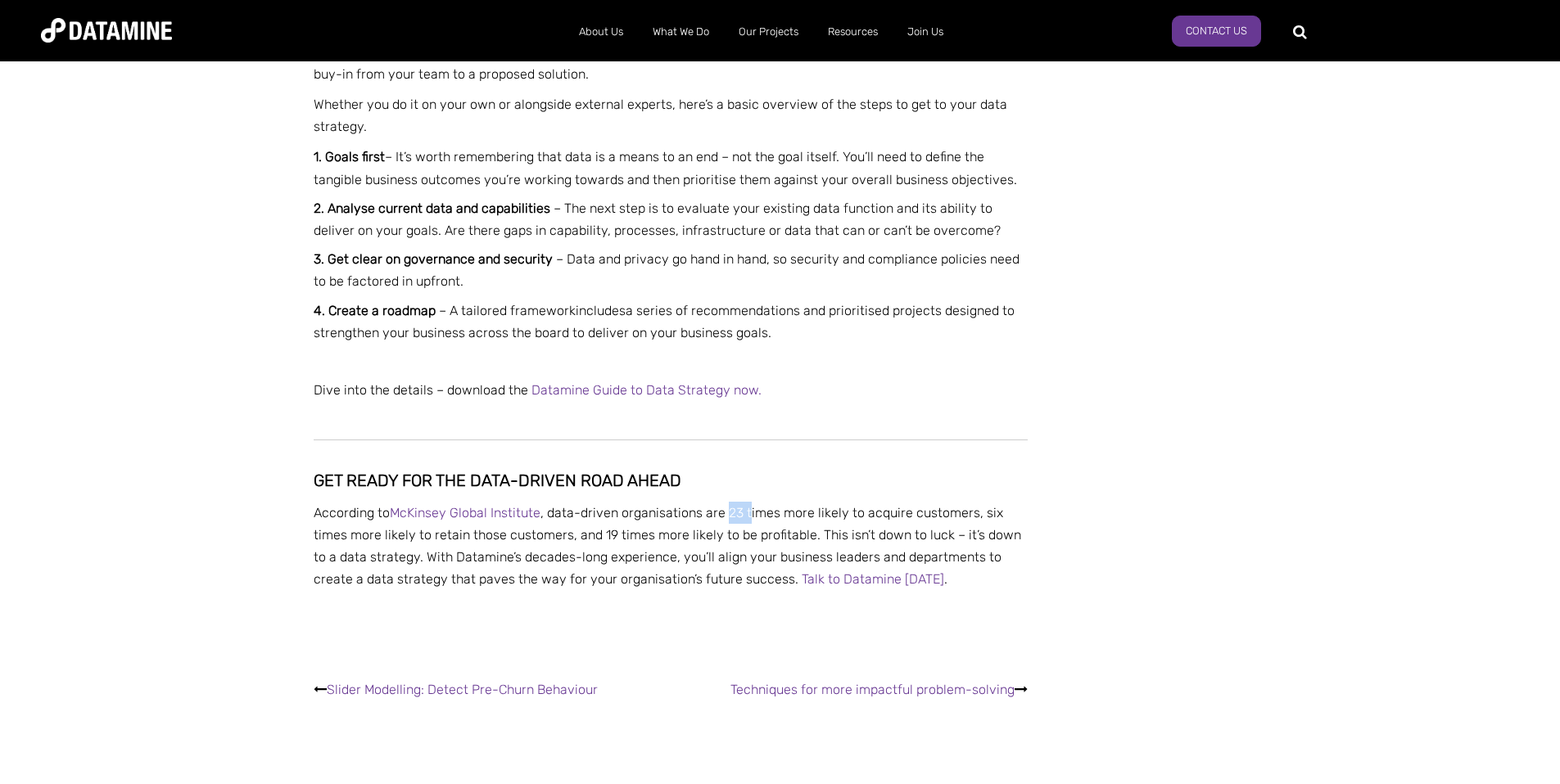
drag, startPoint x: 722, startPoint y: 481, endPoint x: 747, endPoint y: 481, distance: 25.0
click at [748, 502] on p "According to McKinsey Global Institute , data-driven organisations are 23 times…" at bounding box center [670, 546] width 714 height 89
drag, startPoint x: 405, startPoint y: 500, endPoint x: 439, endPoint y: 498, distance: 34.1
click at [439, 502] on p "According to McKinsey Global Institute , data-driven organisations are 23 times…" at bounding box center [670, 546] width 714 height 89
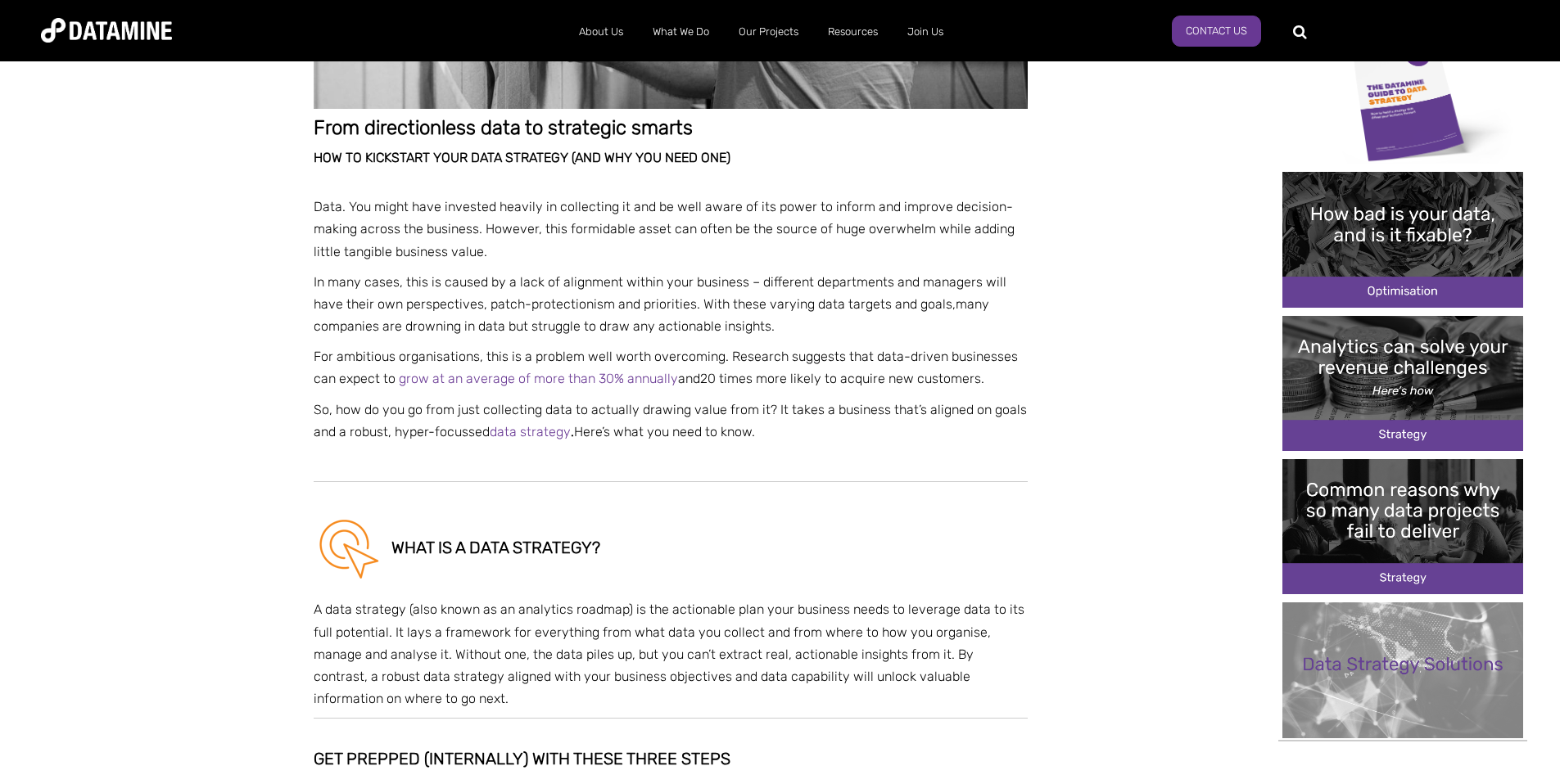
scroll to position [0, 0]
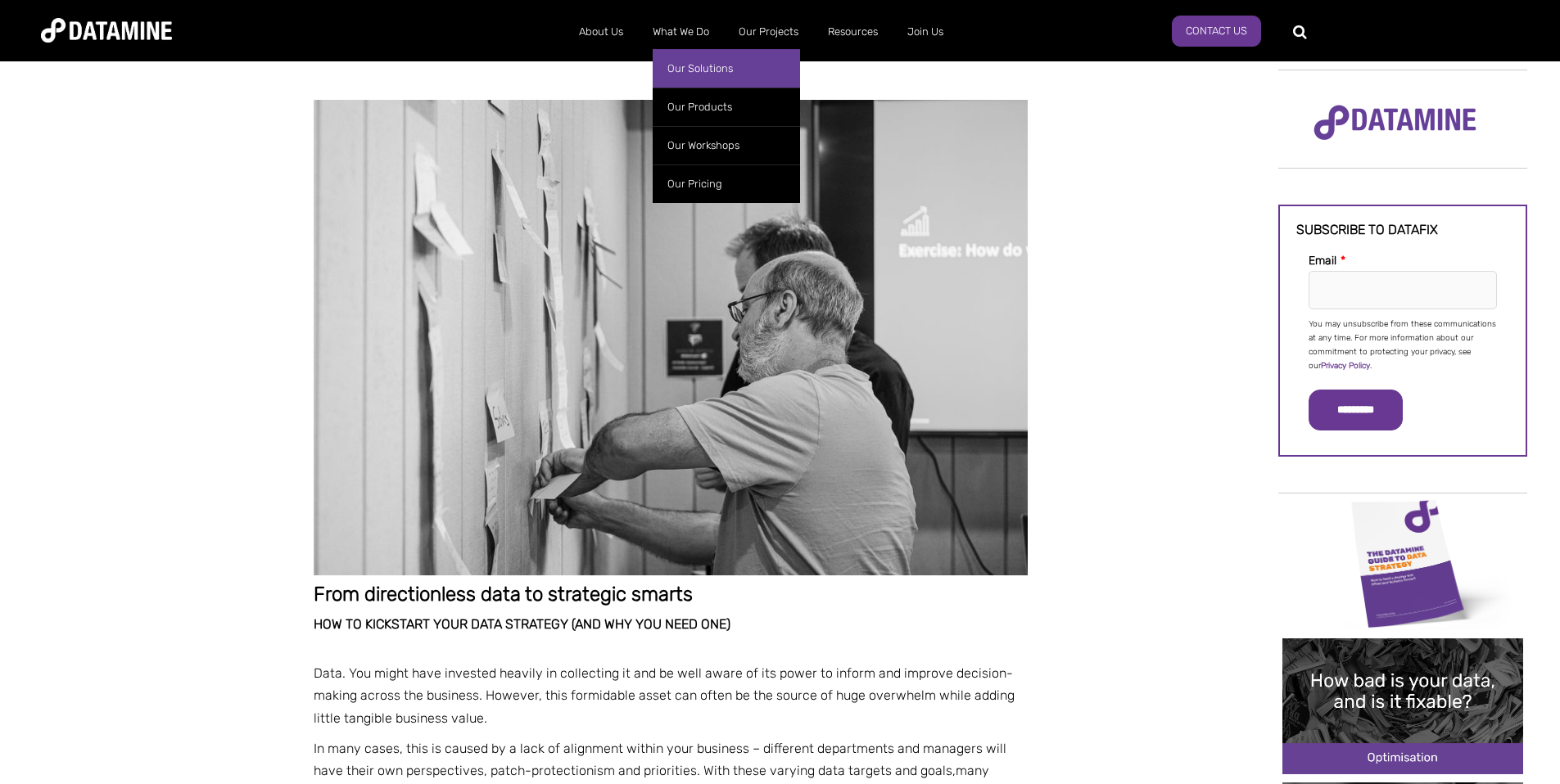
click at [693, 71] on link "Our Solutions" at bounding box center [726, 68] width 148 height 39
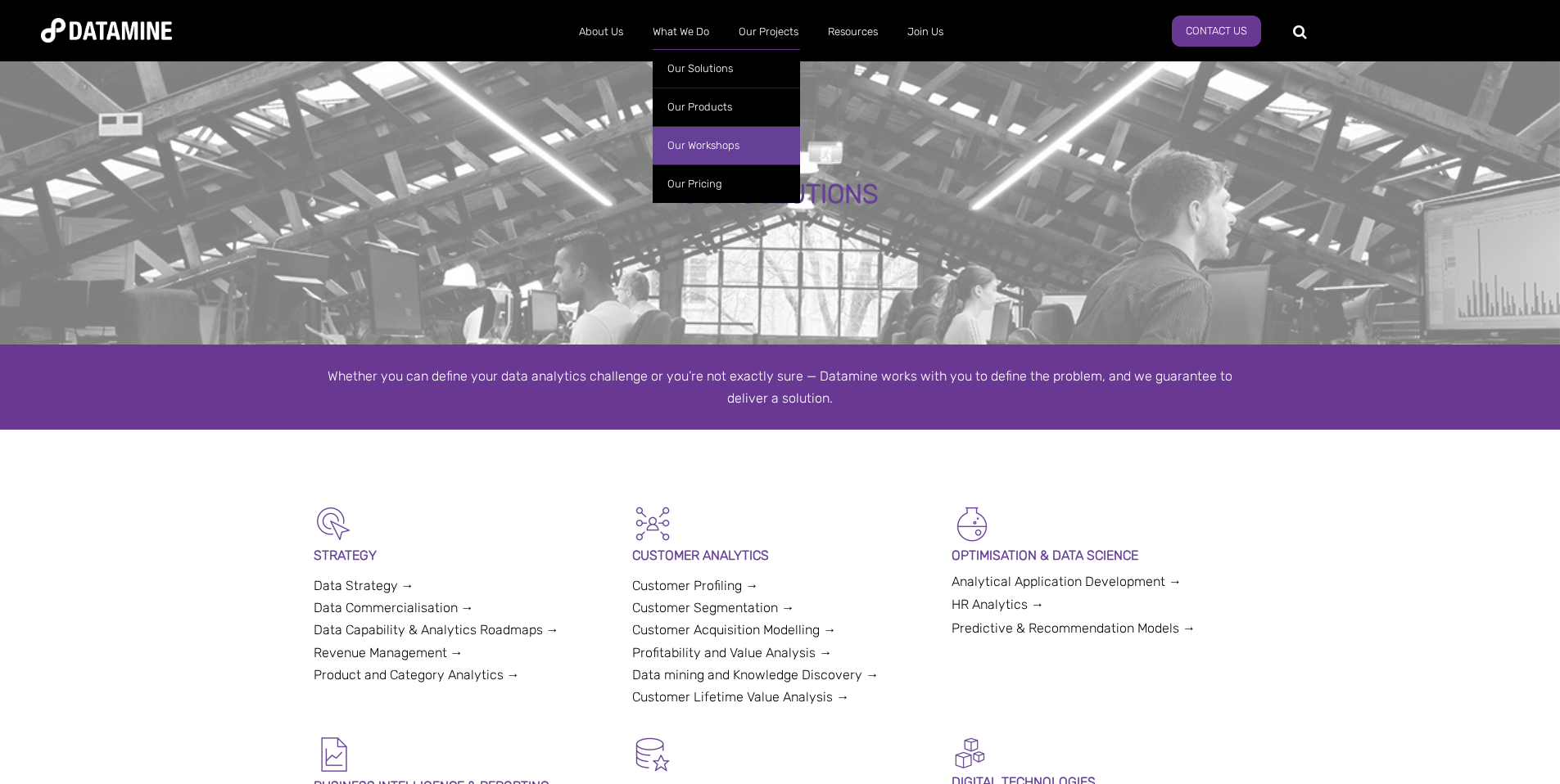
click at [704, 138] on link "Our Workshops" at bounding box center [726, 145] width 148 height 39
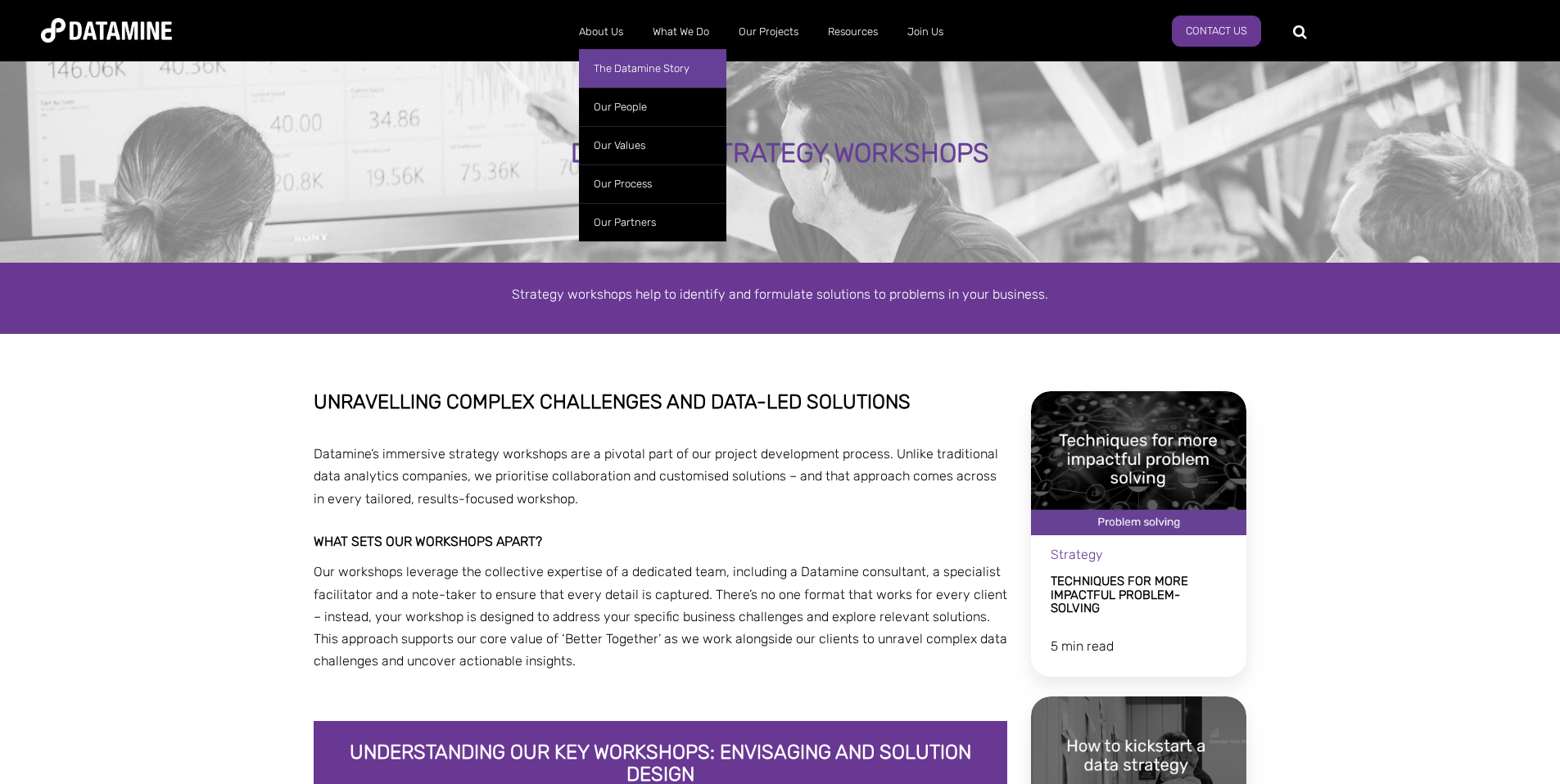
click at [618, 67] on link "The Datamine Story" at bounding box center [652, 68] width 148 height 39
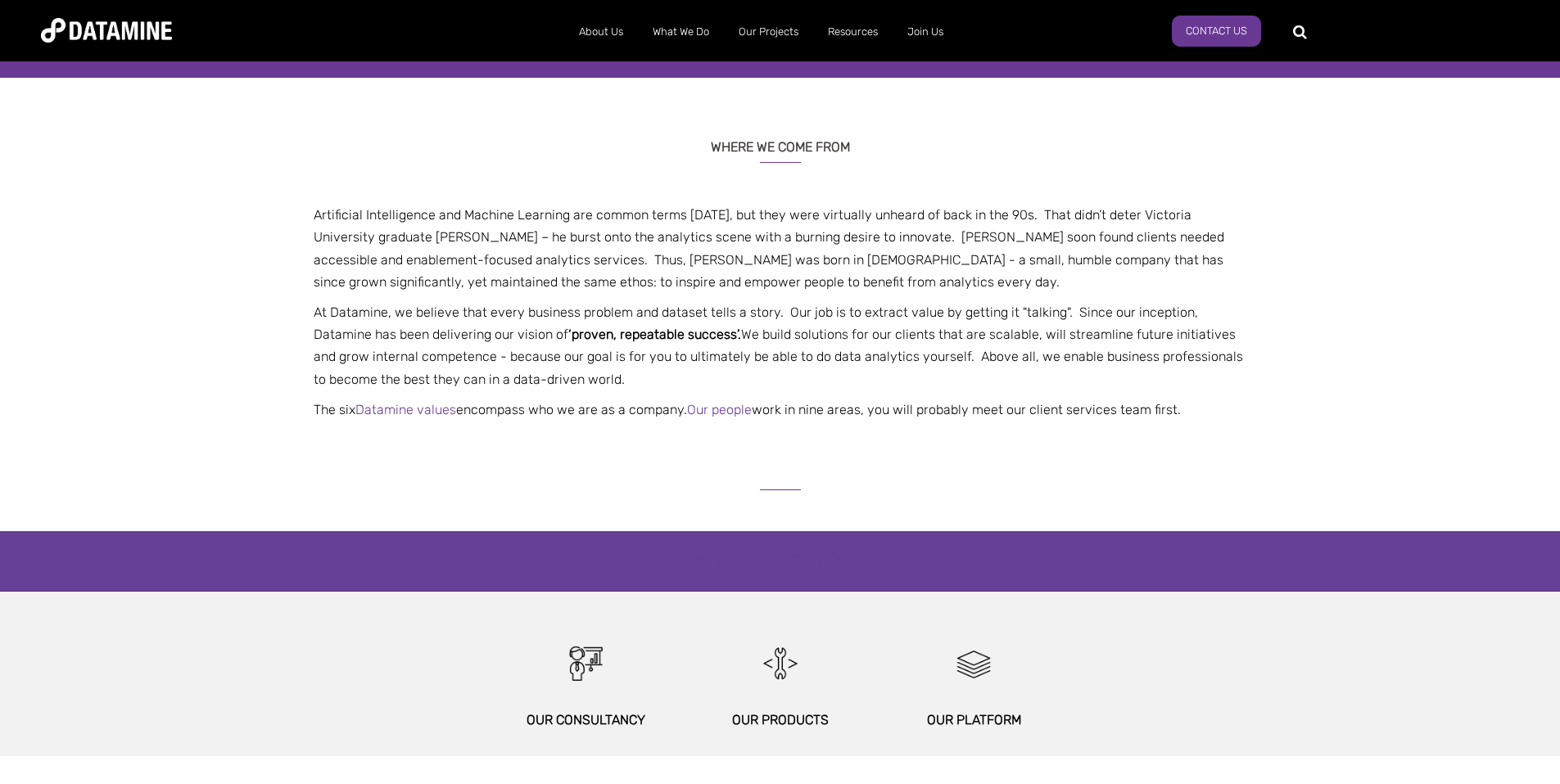
scroll to position [357, 0]
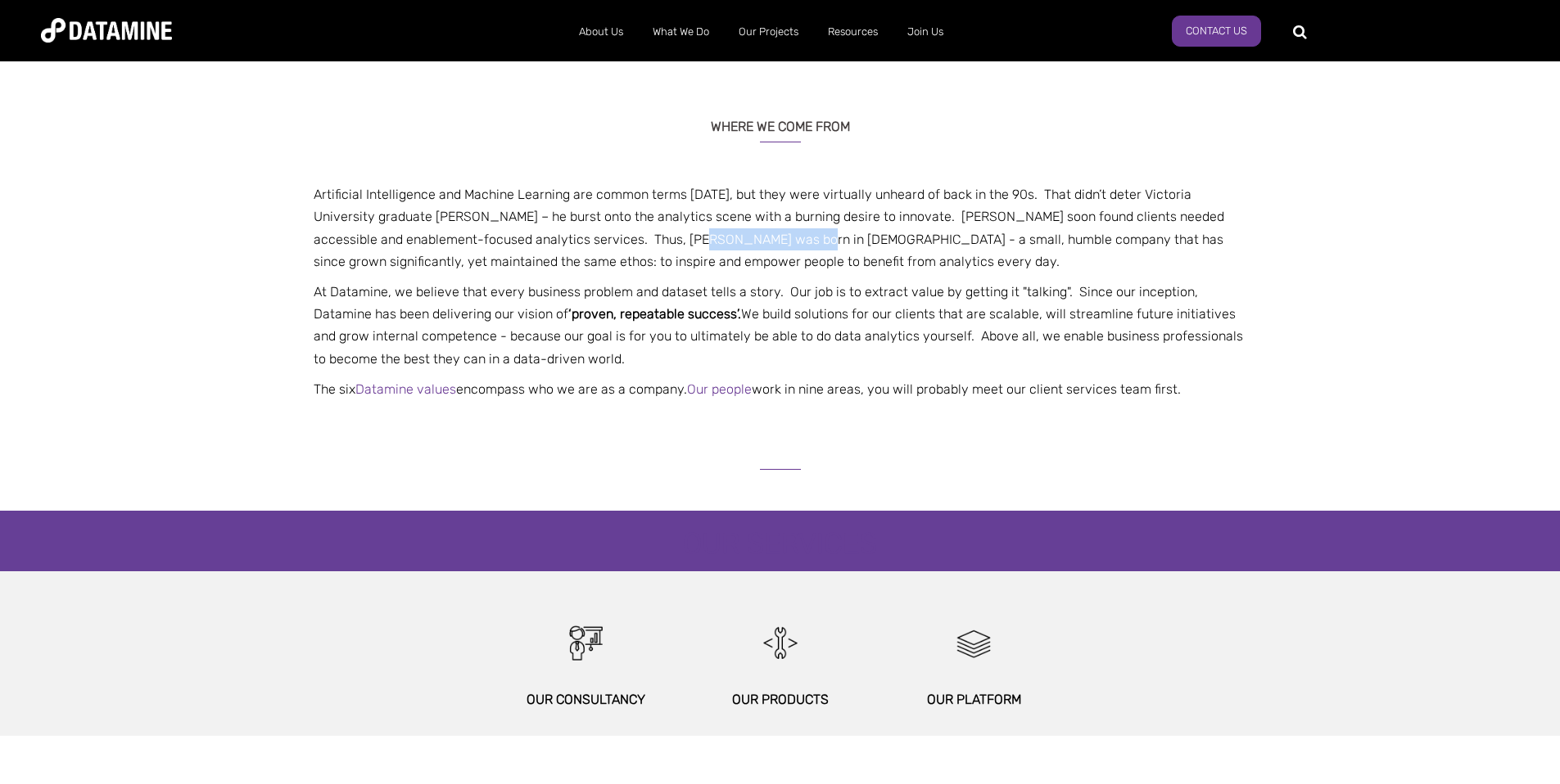
drag, startPoint x: 605, startPoint y: 238, endPoint x: 697, endPoint y: 237, distance: 92.0
click at [697, 238] on p "Artificial Intelligence and Machine Learning are common terms today, but they w…" at bounding box center [780, 227] width 958 height 89
click at [421, 389] on link "Datamine values" at bounding box center [405, 389] width 101 height 16
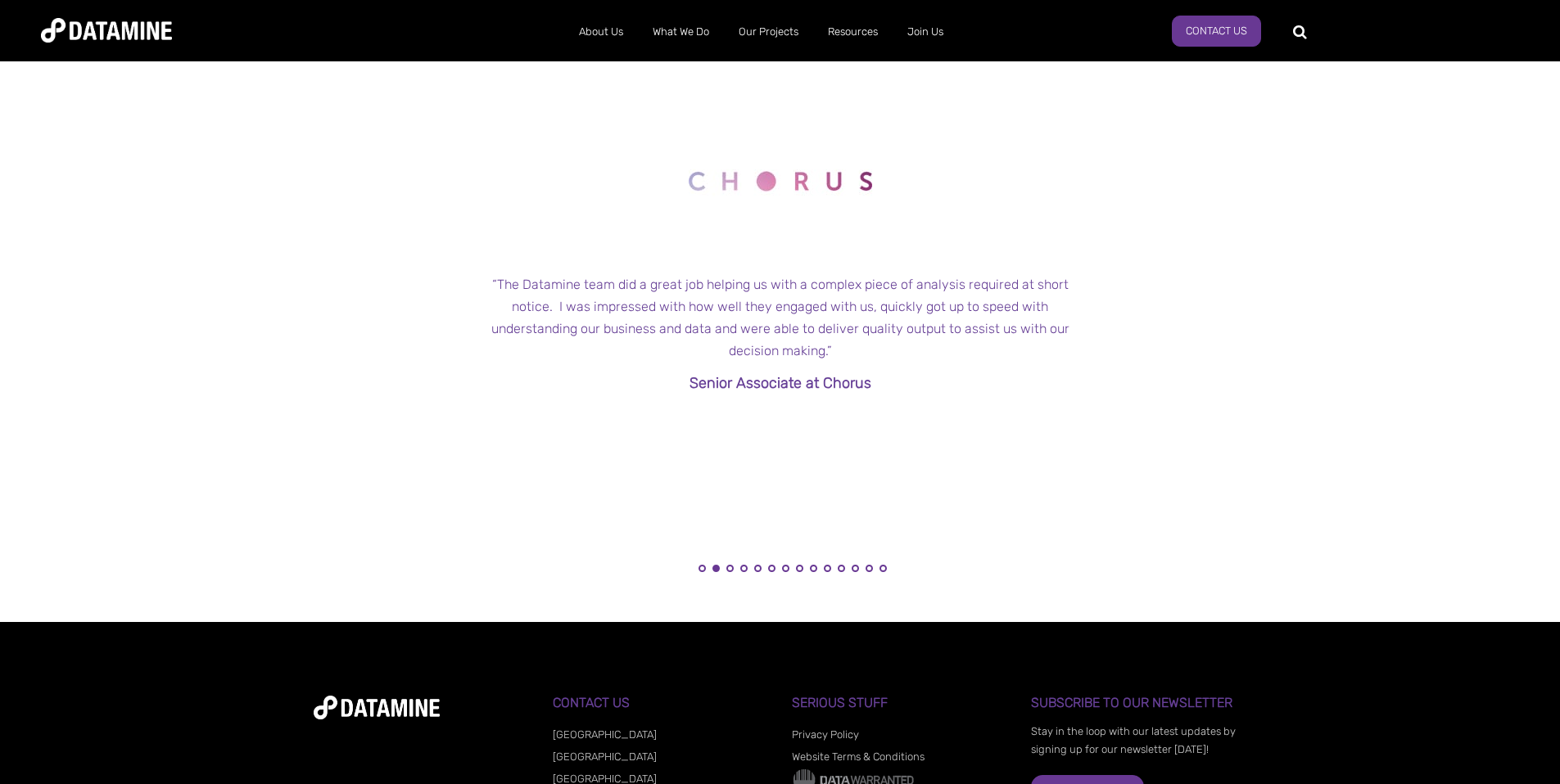
scroll to position [1355, 0]
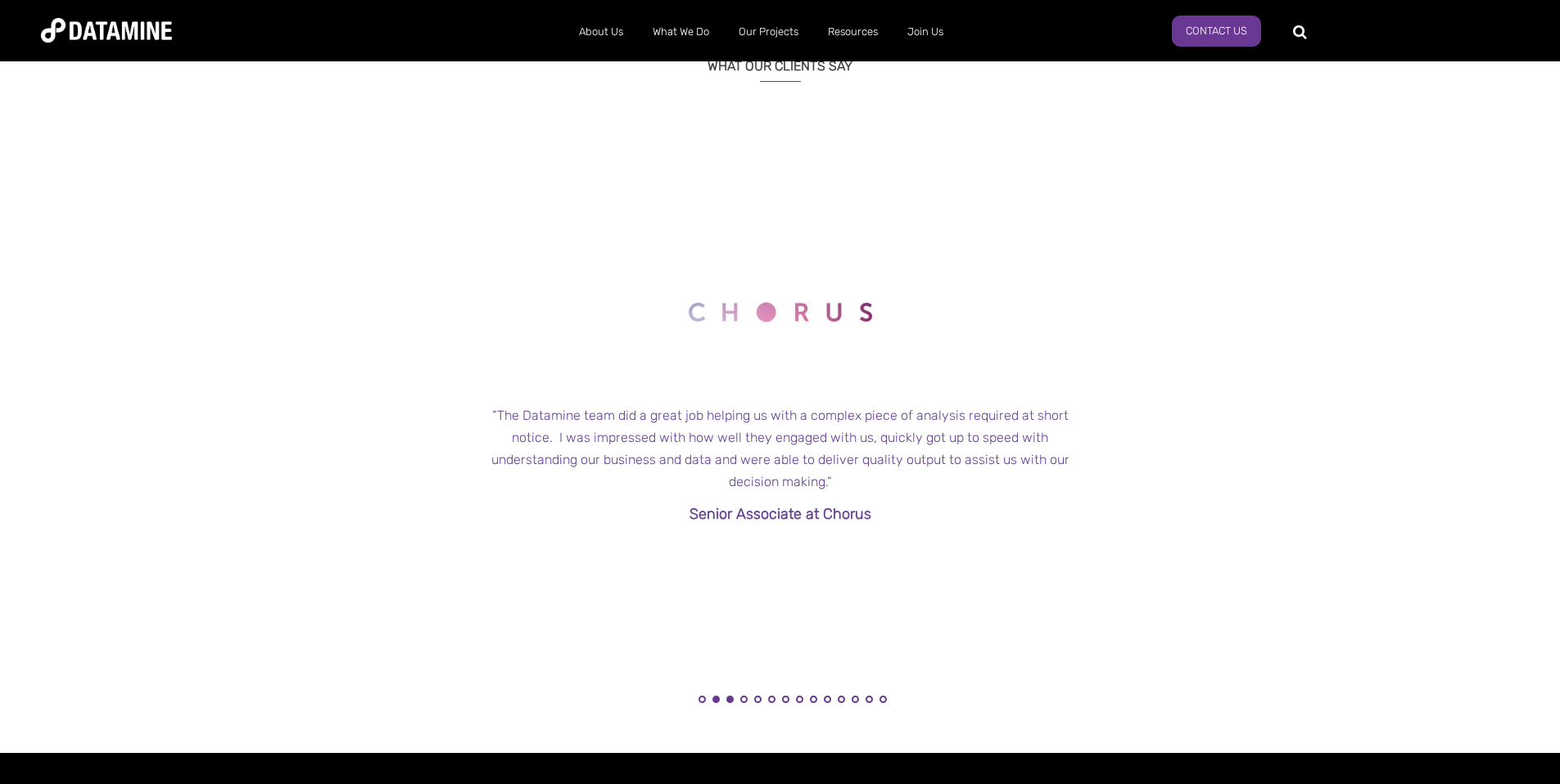
click at [728, 697] on button "3" at bounding box center [730, 699] width 8 height 8
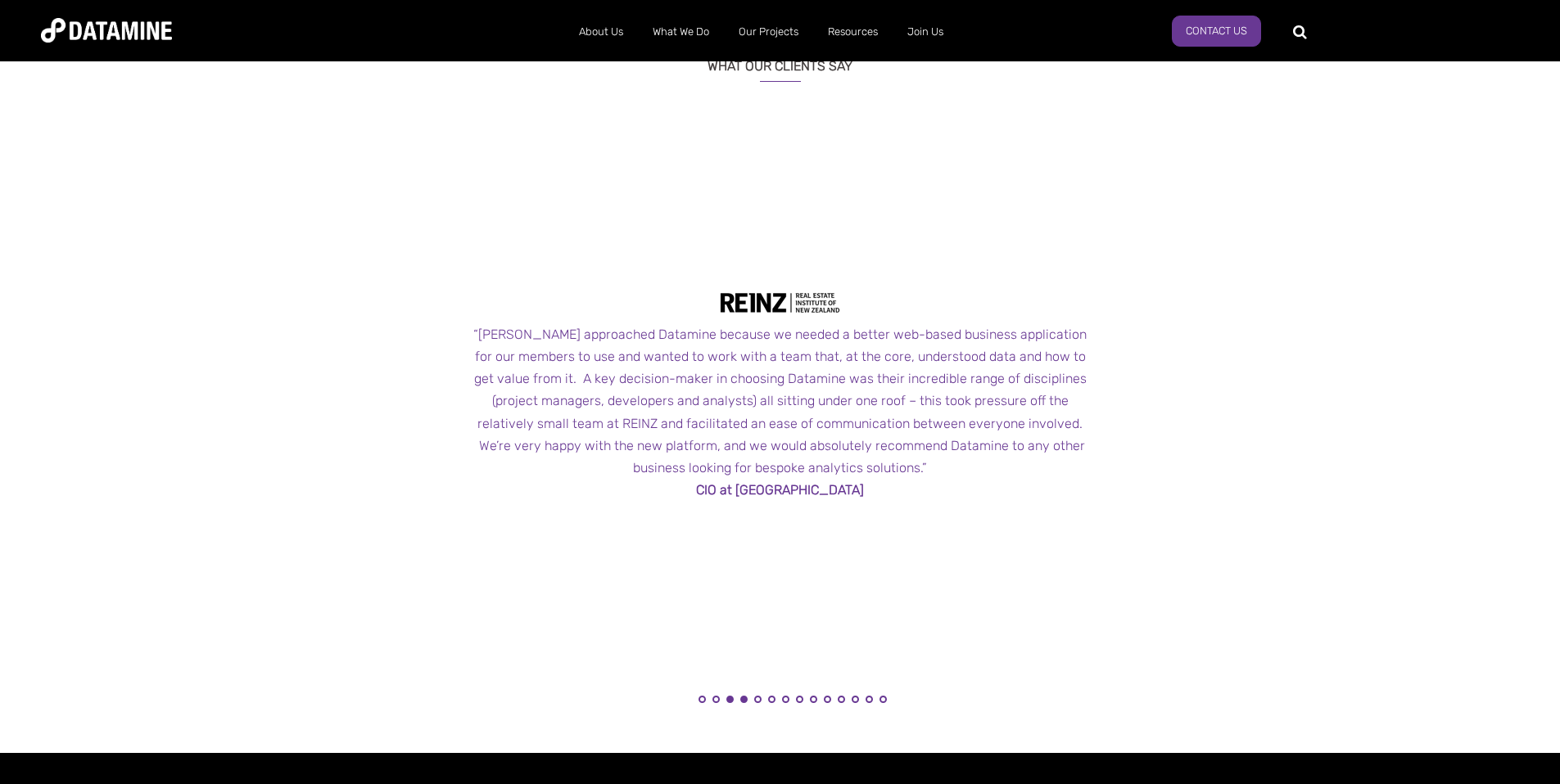
click at [743, 702] on button "4" at bounding box center [744, 699] width 8 height 8
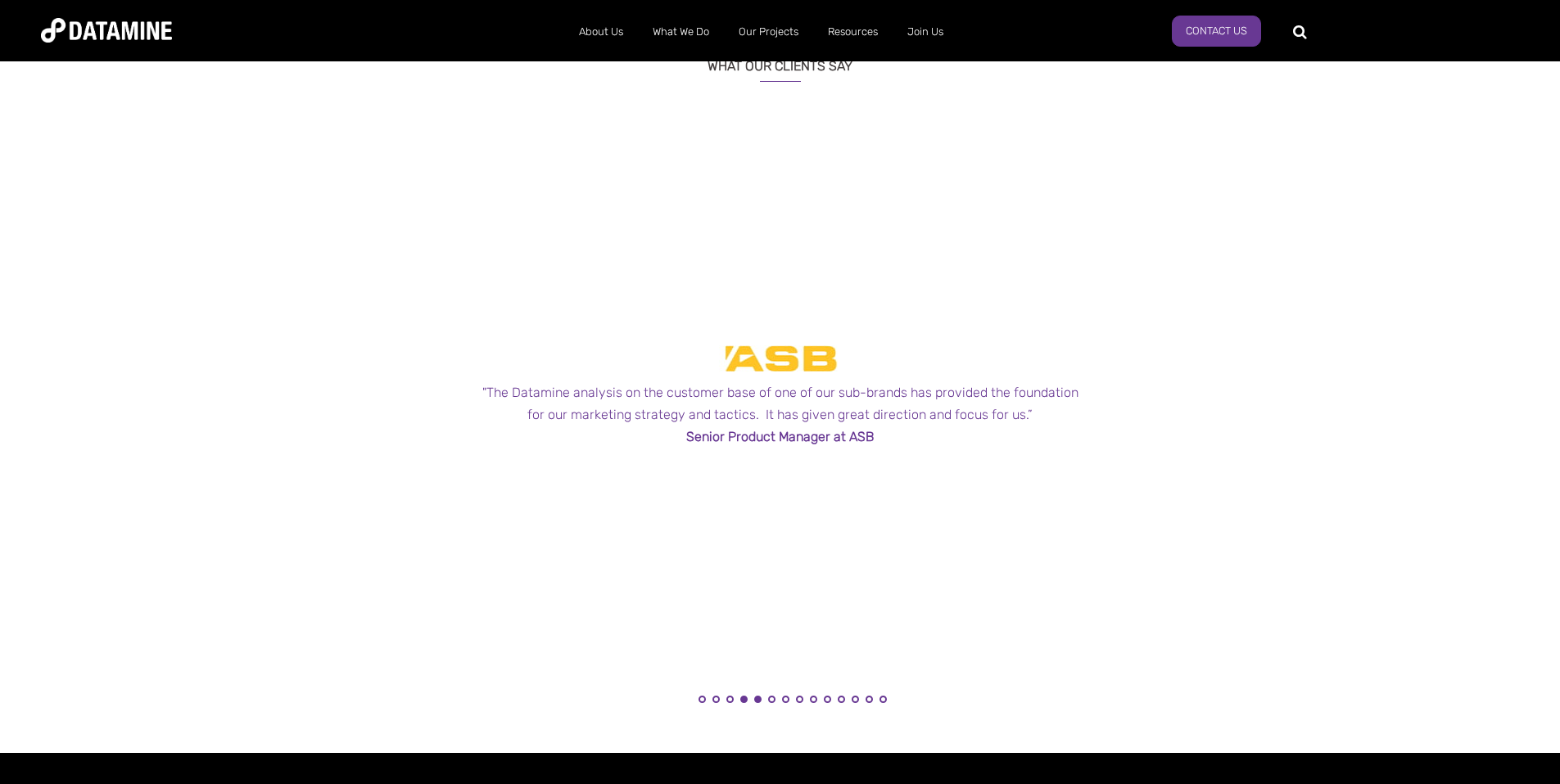
click at [757, 702] on button "5" at bounding box center [758, 699] width 8 height 8
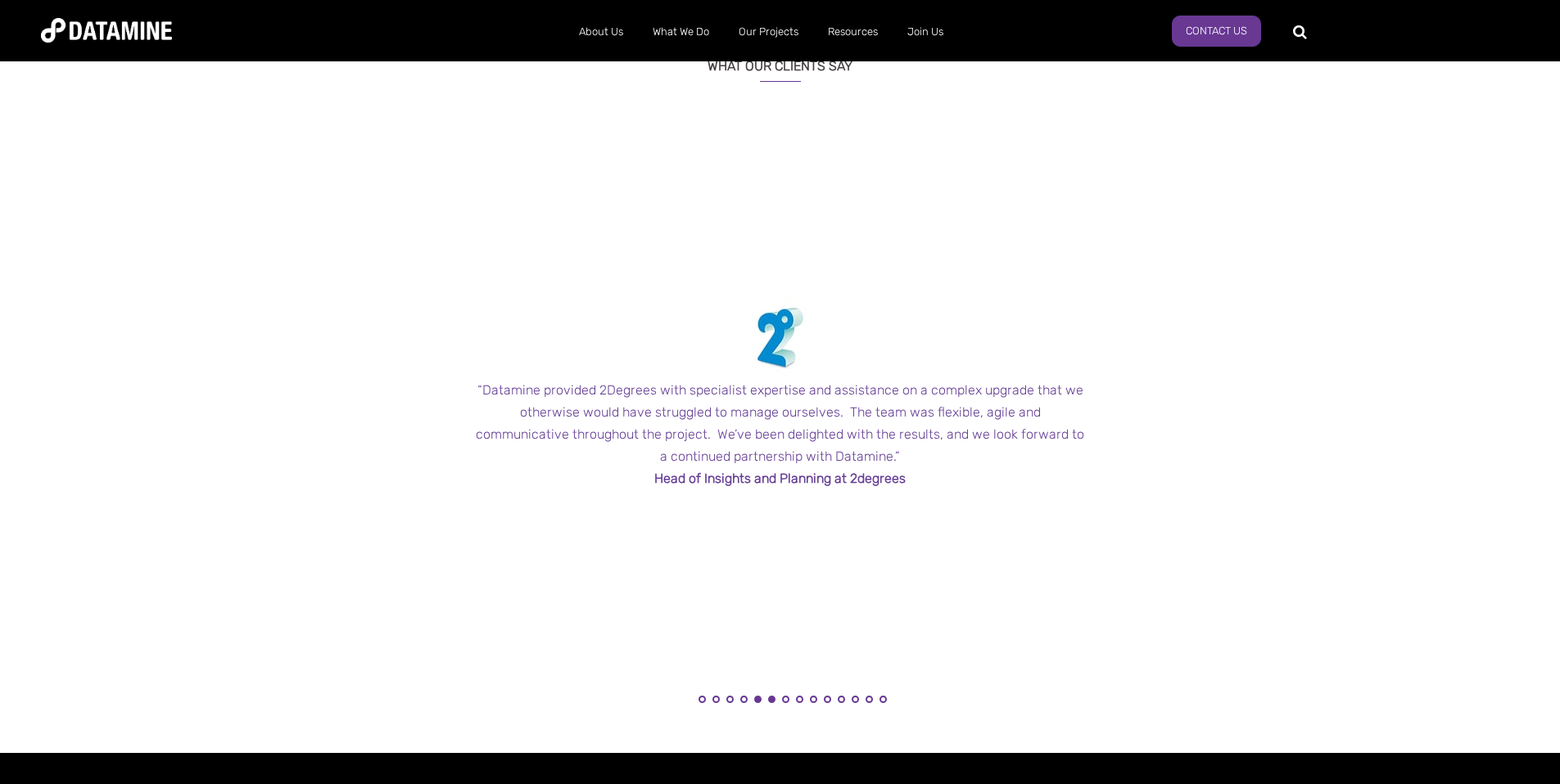
click at [772, 702] on button "6" at bounding box center [771, 699] width 8 height 8
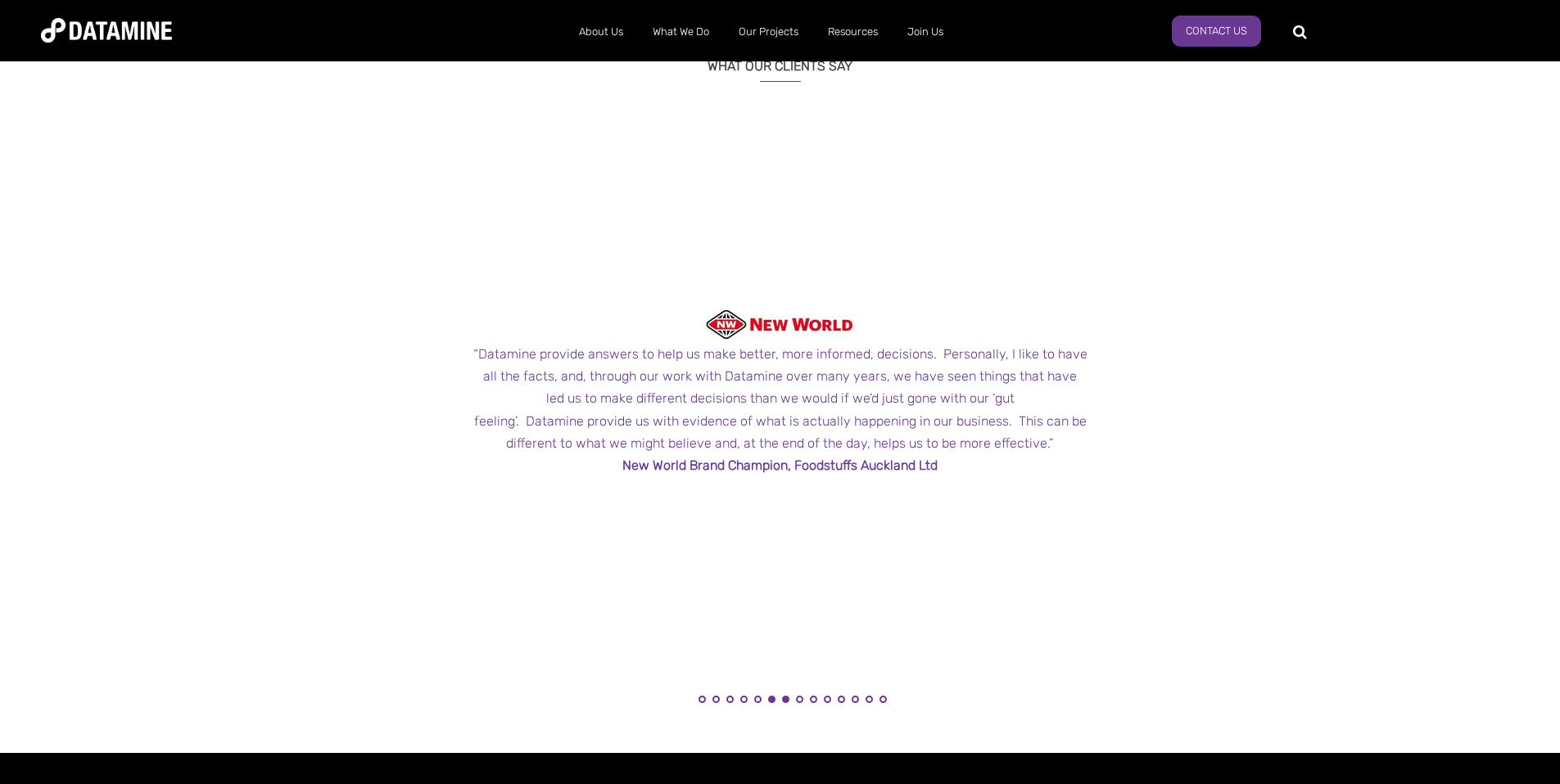
click at [787, 702] on button "7" at bounding box center [785, 699] width 8 height 8
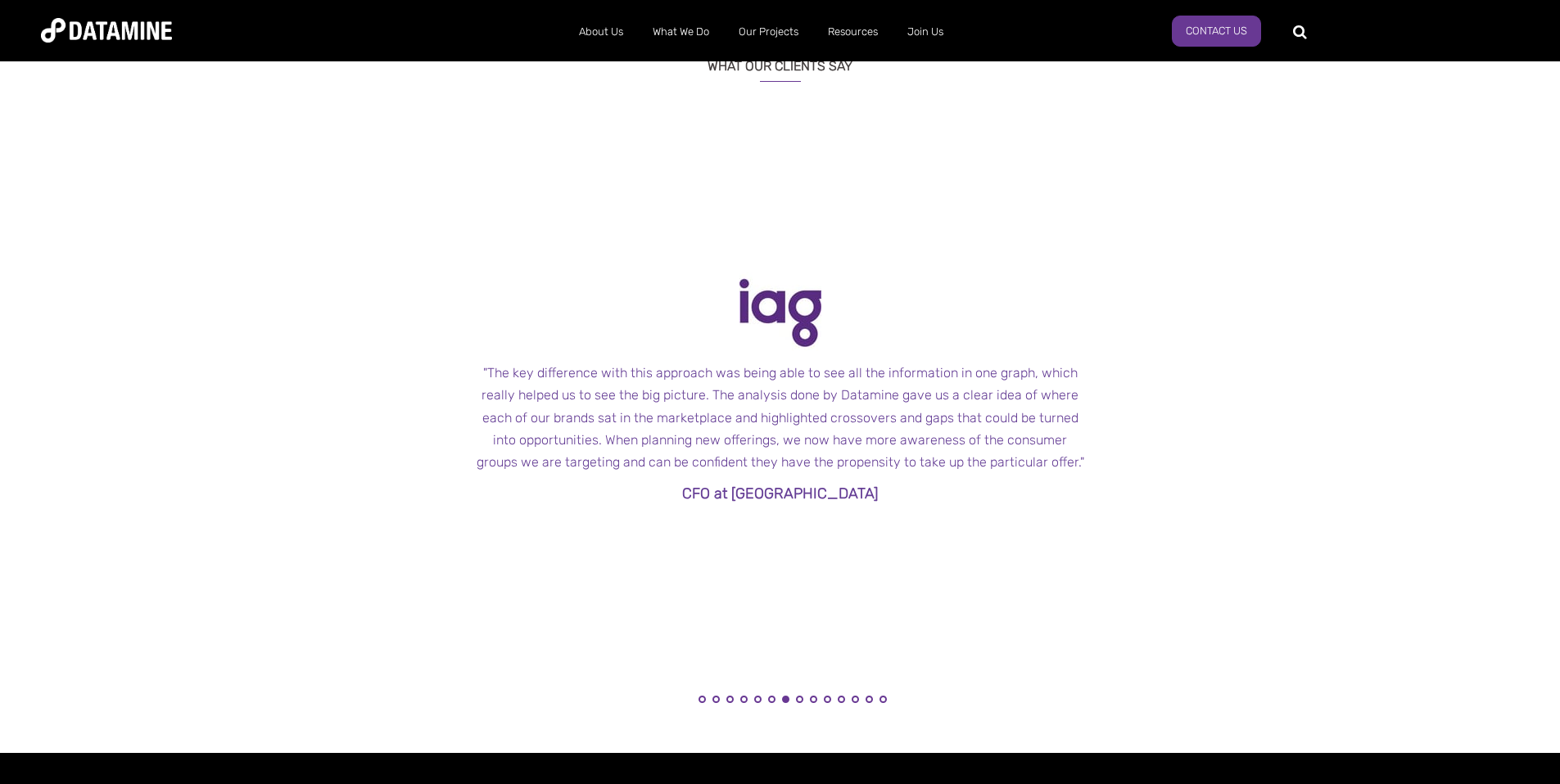
click at [805, 702] on li "9" at bounding box center [813, 704] width 16 height 16
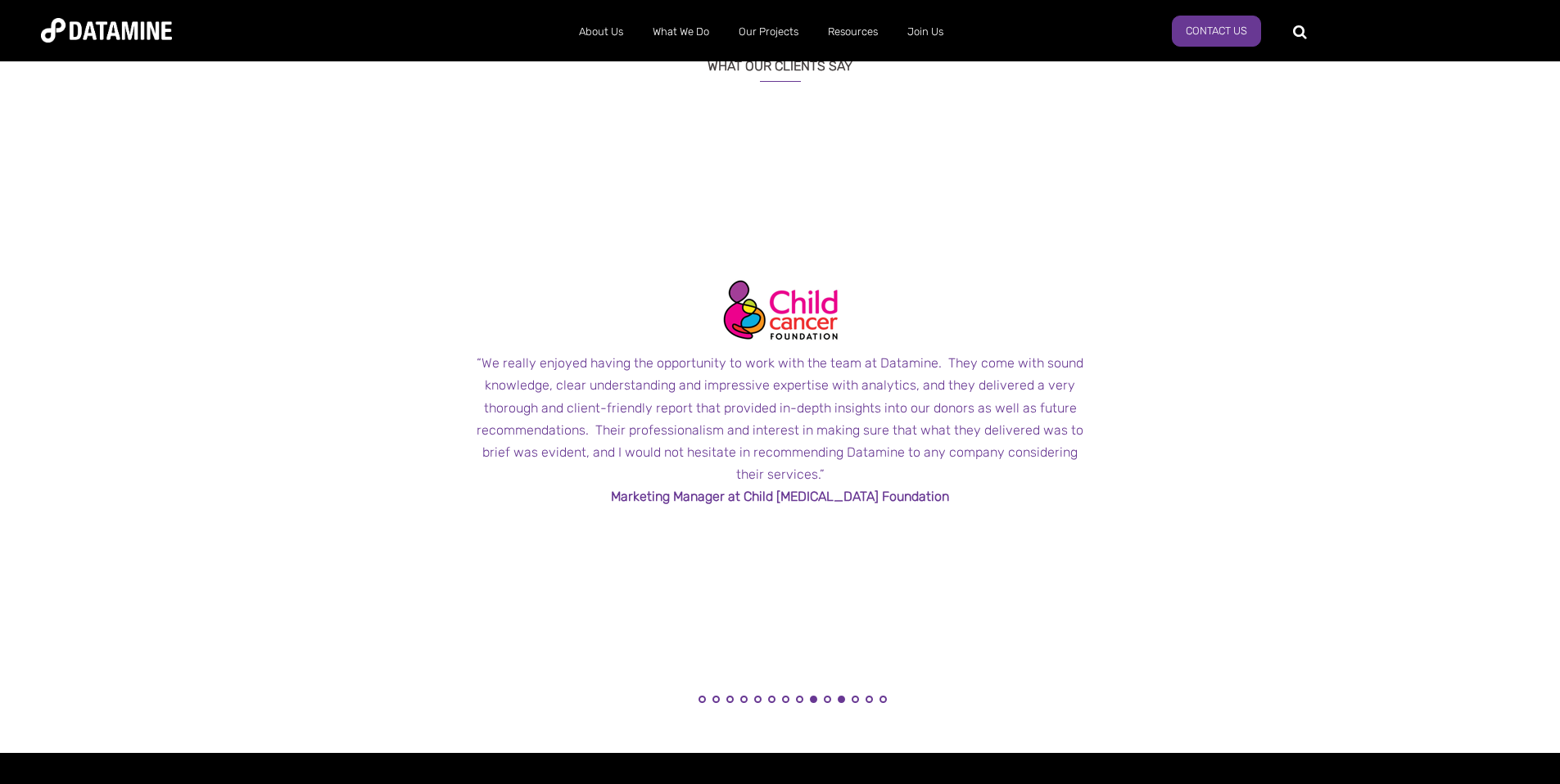
click at [840, 701] on button "11" at bounding box center [841, 699] width 8 height 8
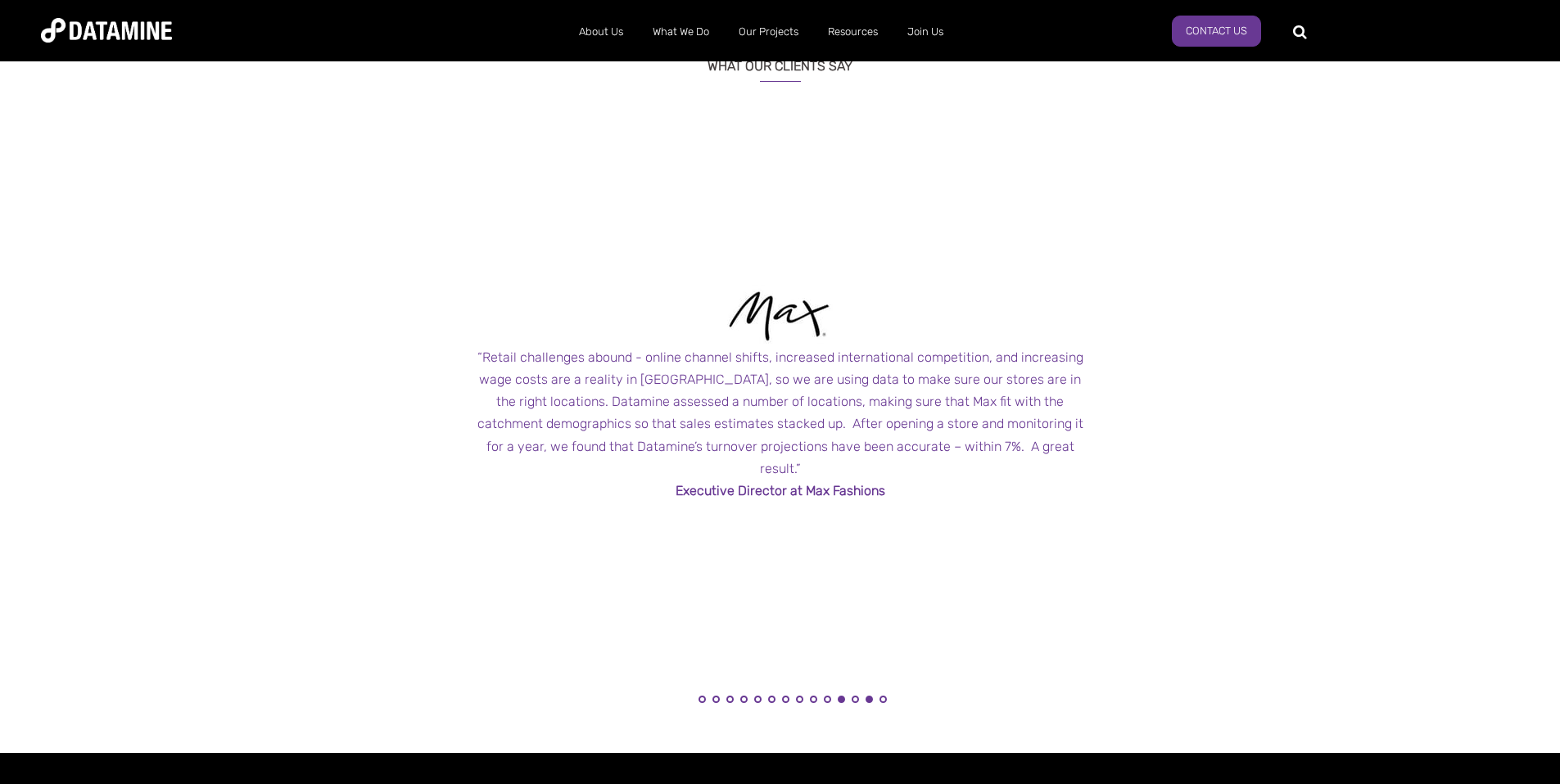
click at [868, 699] on button "13" at bounding box center [869, 699] width 8 height 8
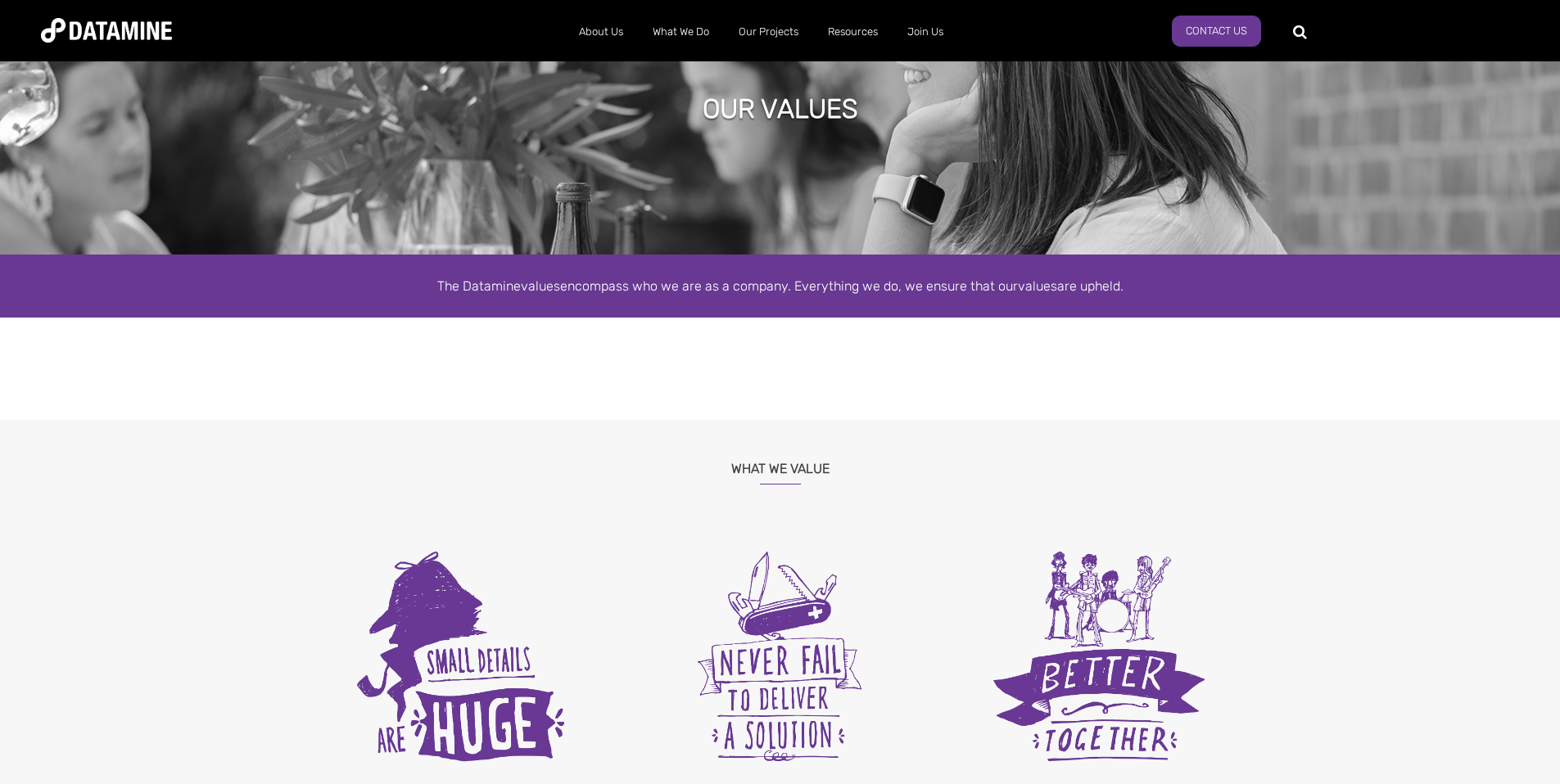
scroll to position [0, 0]
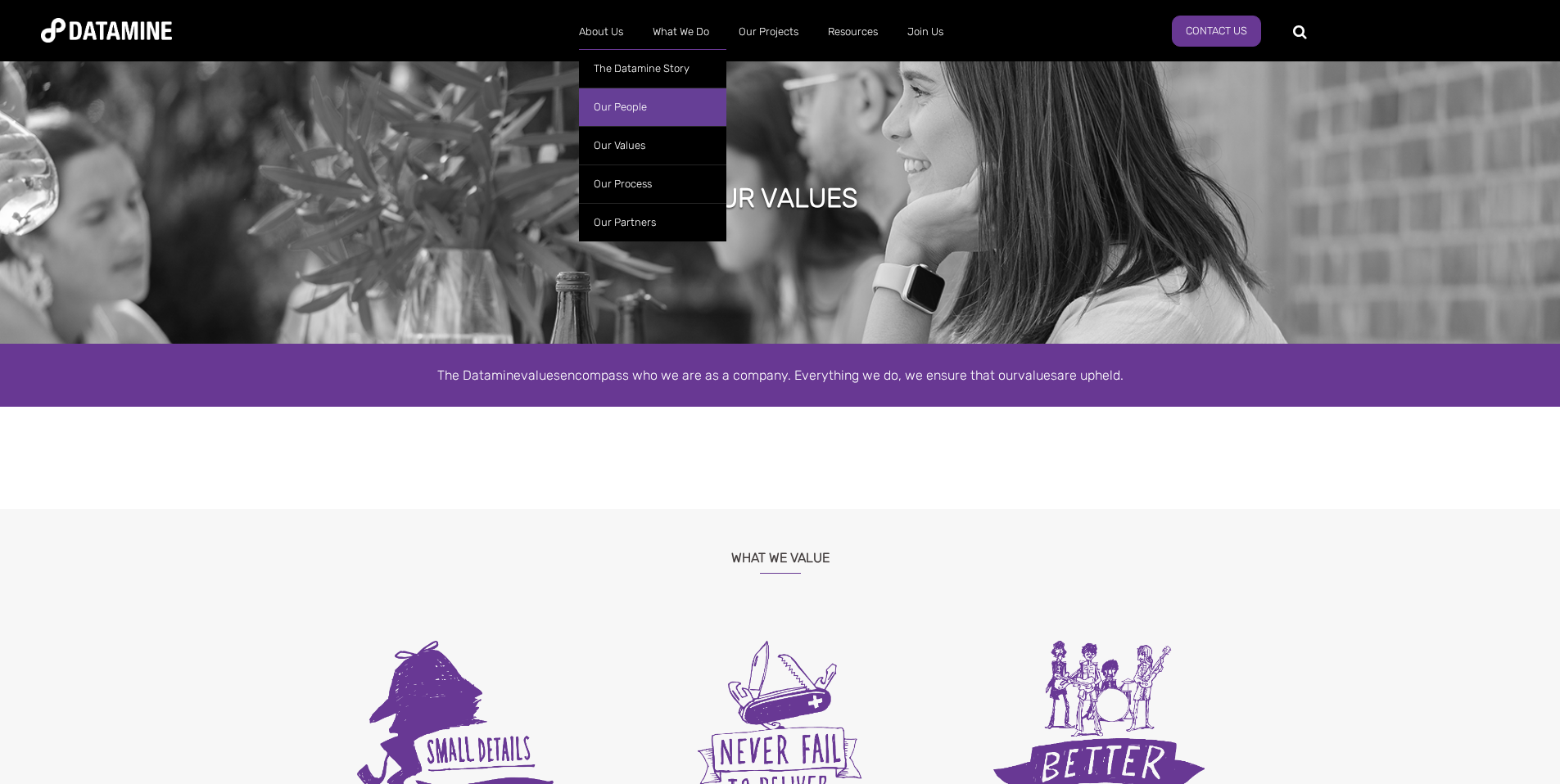
click at [609, 110] on link "Our People" at bounding box center [652, 106] width 148 height 39
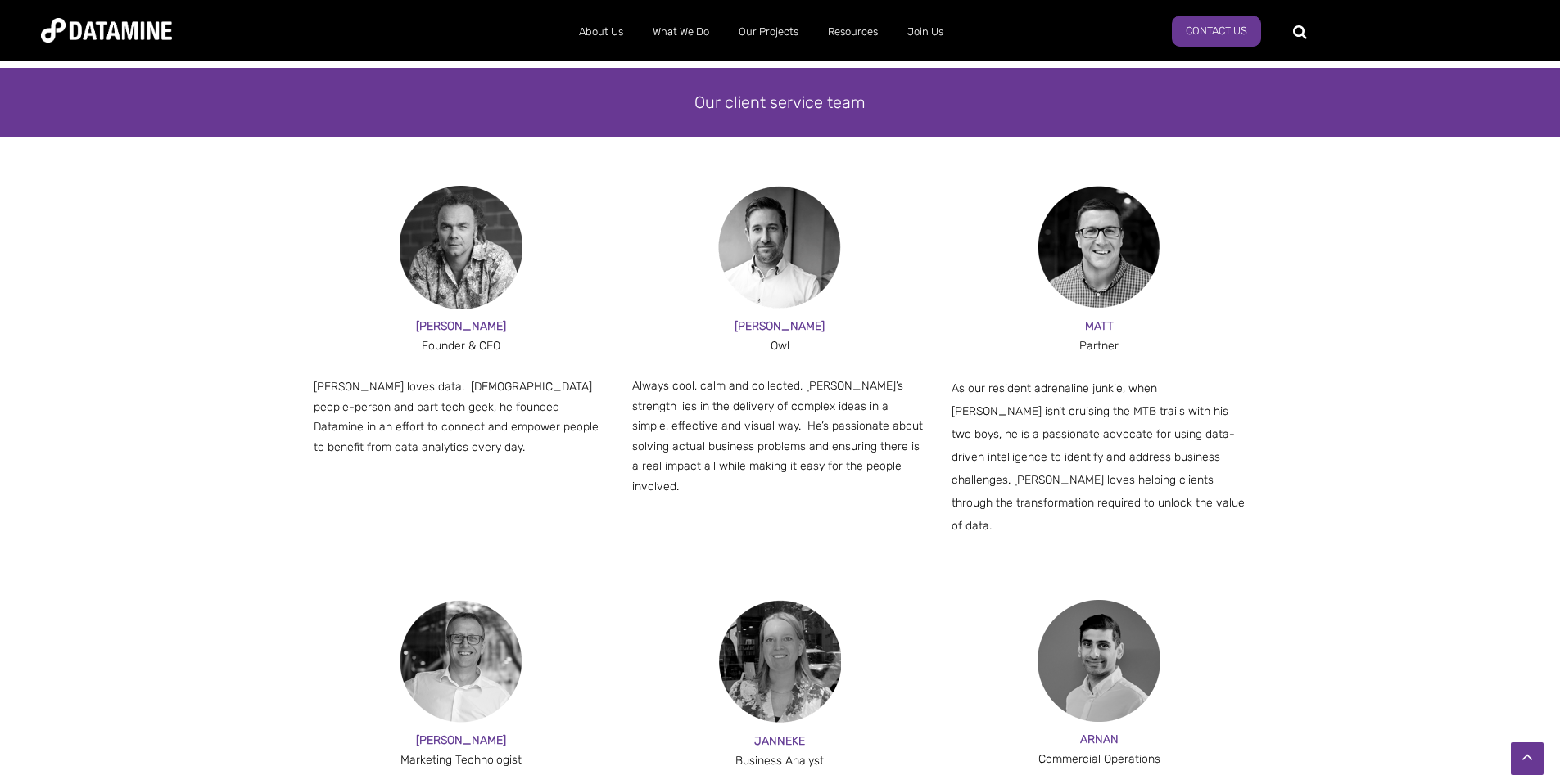
scroll to position [939, 0]
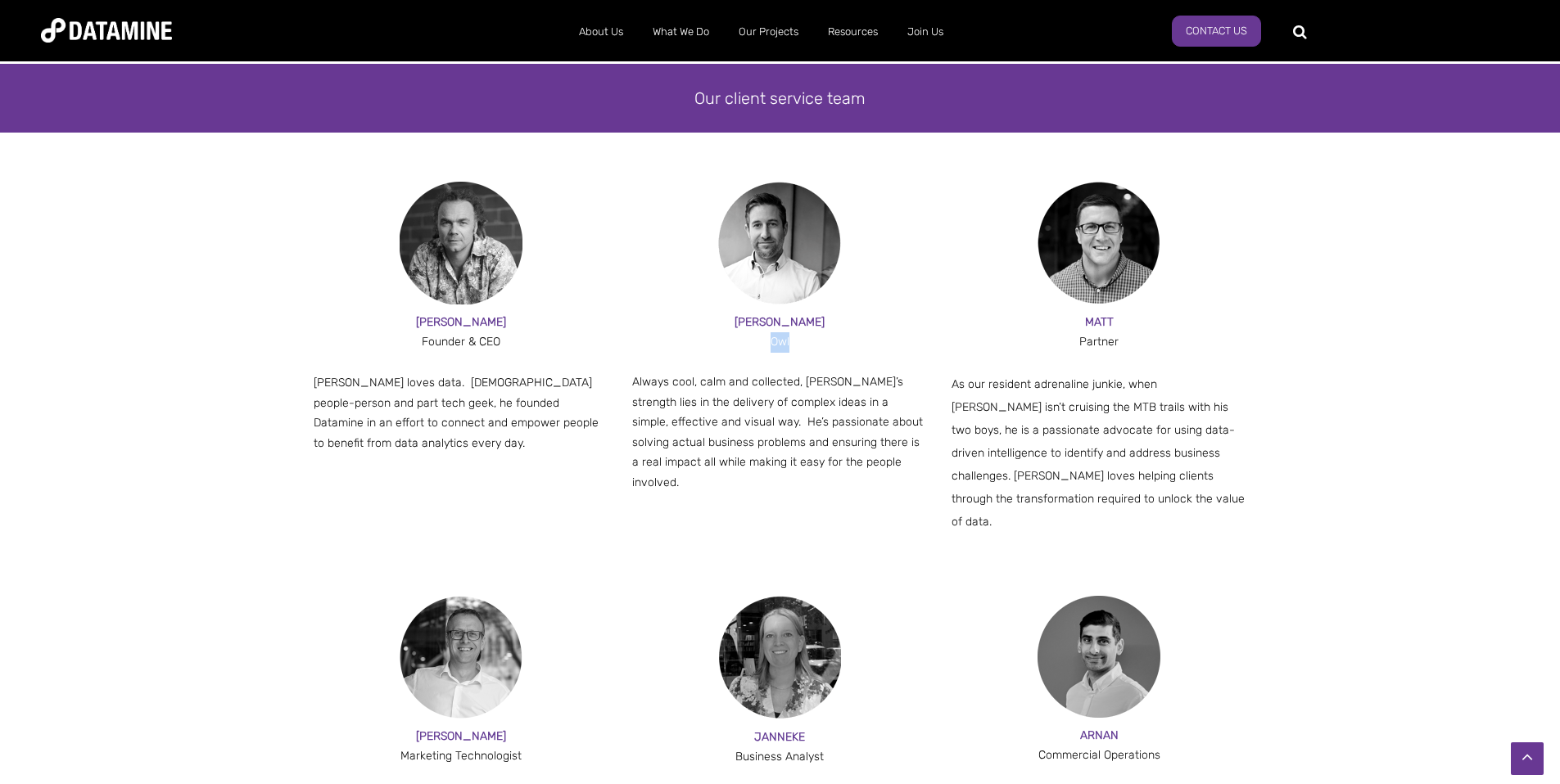
drag, startPoint x: 773, startPoint y: 343, endPoint x: 797, endPoint y: 343, distance: 24.0
click at [797, 343] on div "Owl" at bounding box center [780, 343] width 295 height 21
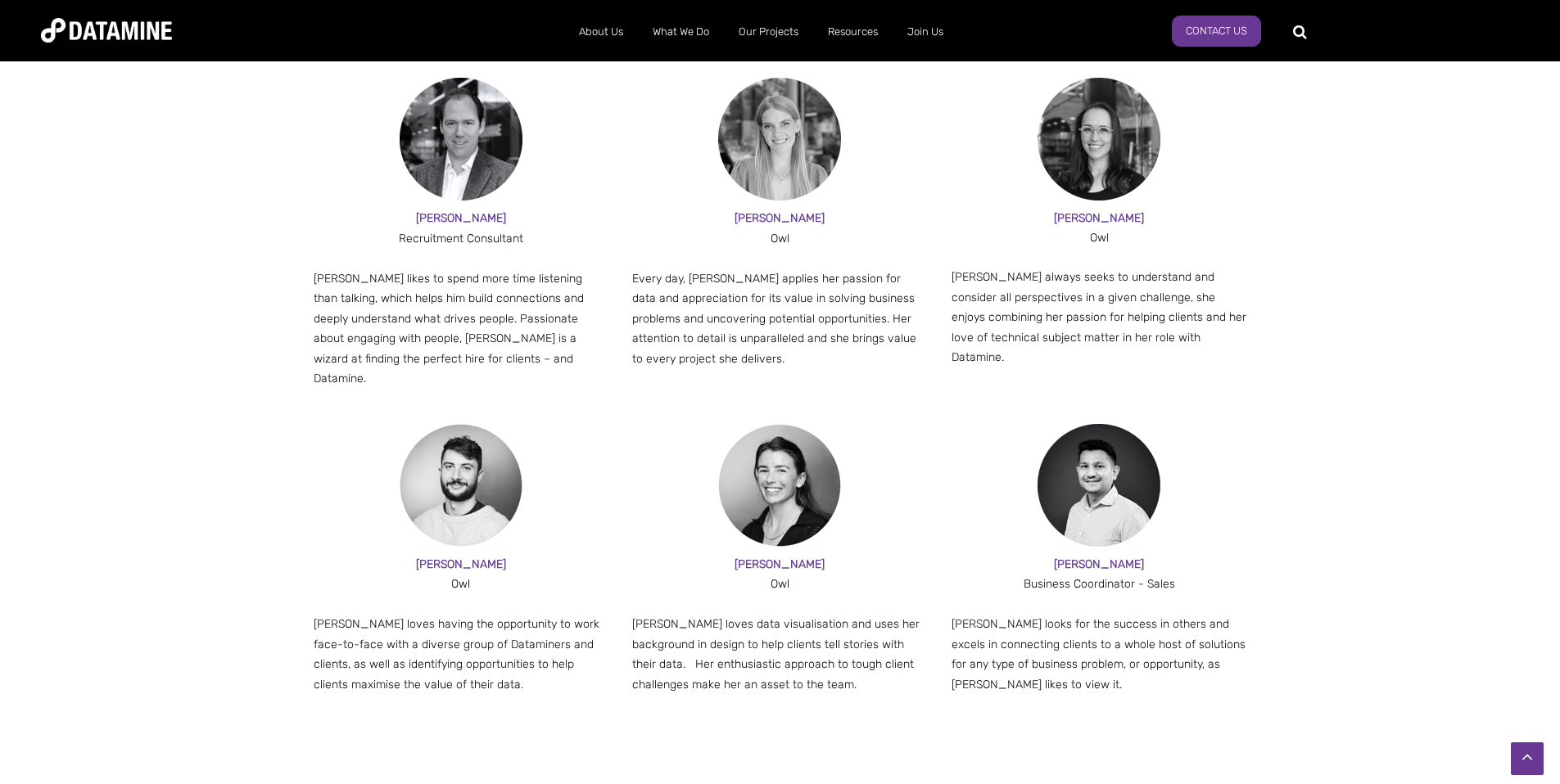
scroll to position [1805, 0]
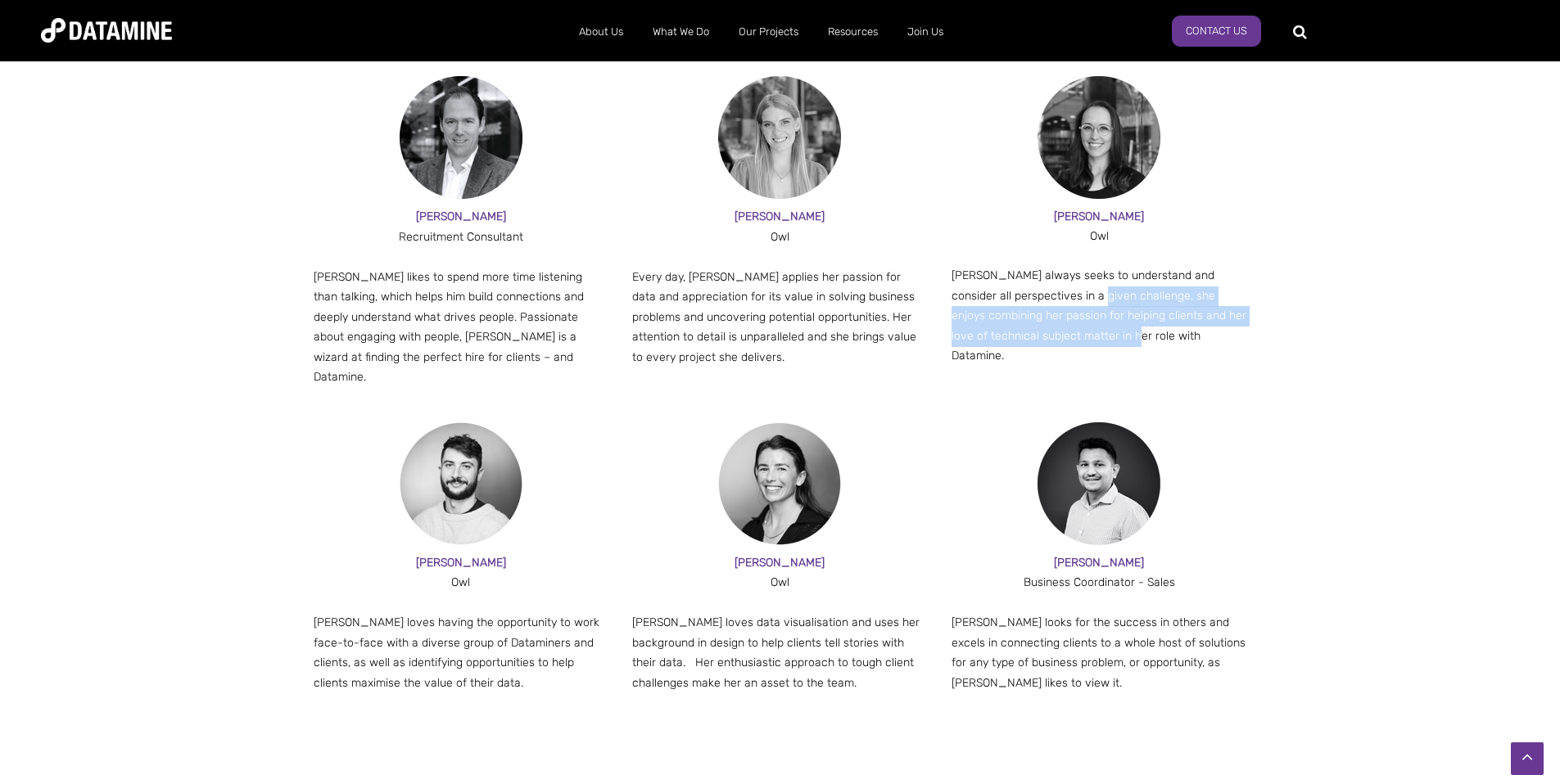
drag, startPoint x: 1083, startPoint y: 251, endPoint x: 1083, endPoint y: 288, distance: 37.0
click at [1083, 288] on p "[PERSON_NAME] always seeks to understand and consider all perspectives in a giv…" at bounding box center [1100, 316] width 295 height 101
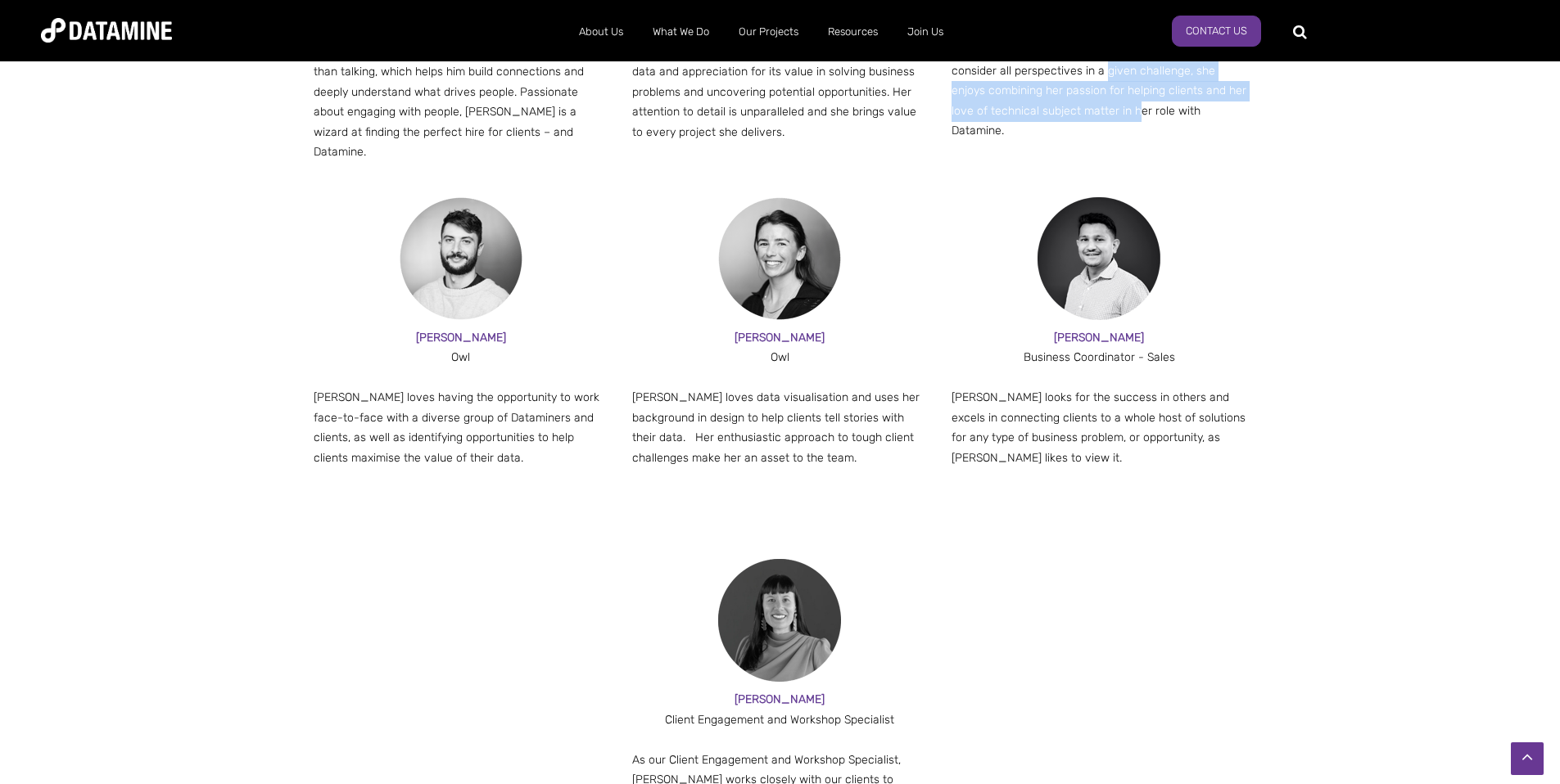
scroll to position [2032, 0]
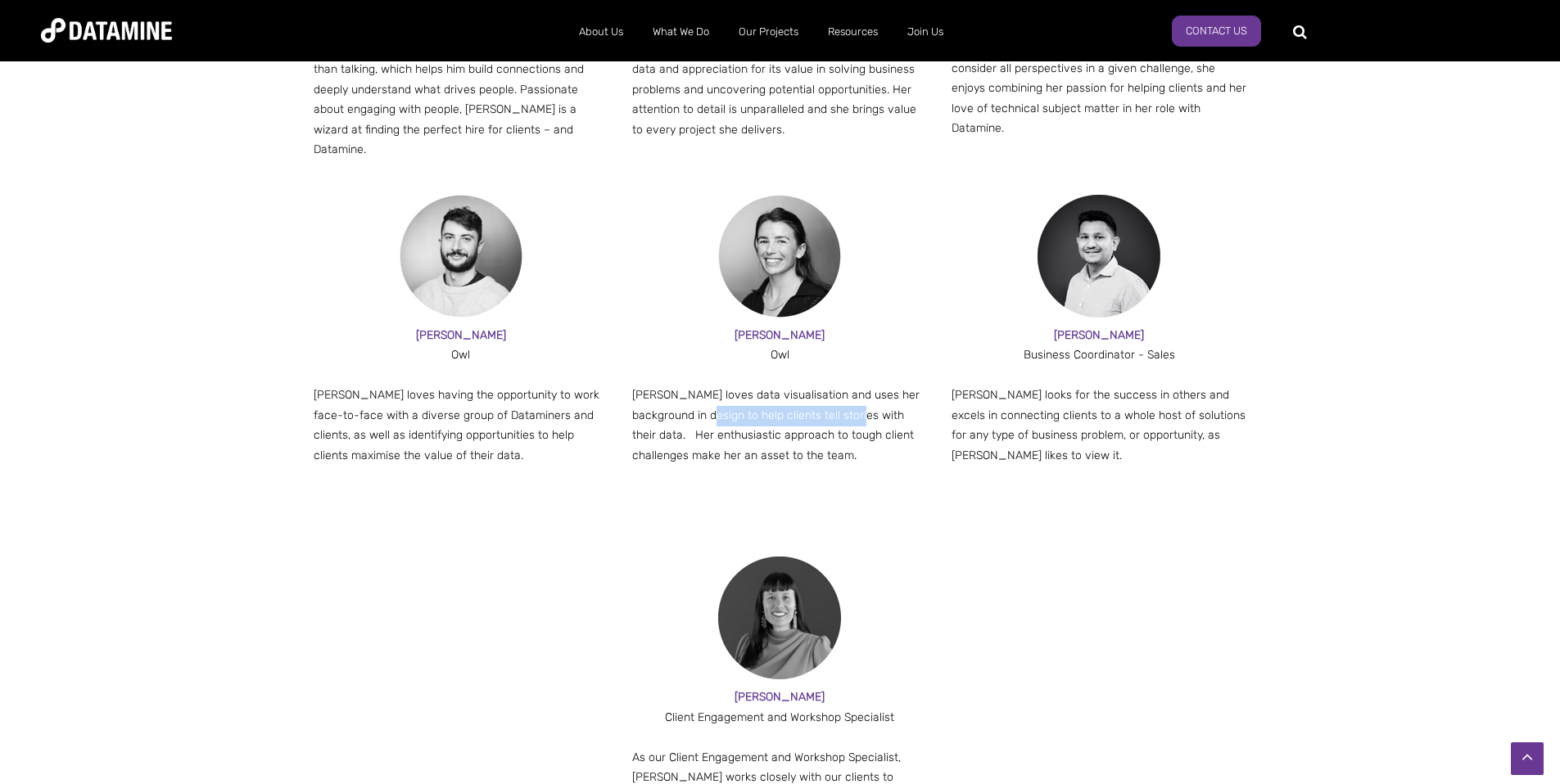
drag, startPoint x: 696, startPoint y: 348, endPoint x: 845, endPoint y: 346, distance: 149.0
click at [845, 386] on div "[PERSON_NAME] loves data visualisation and uses her background in design to hel…" at bounding box center [780, 426] width 295 height 80
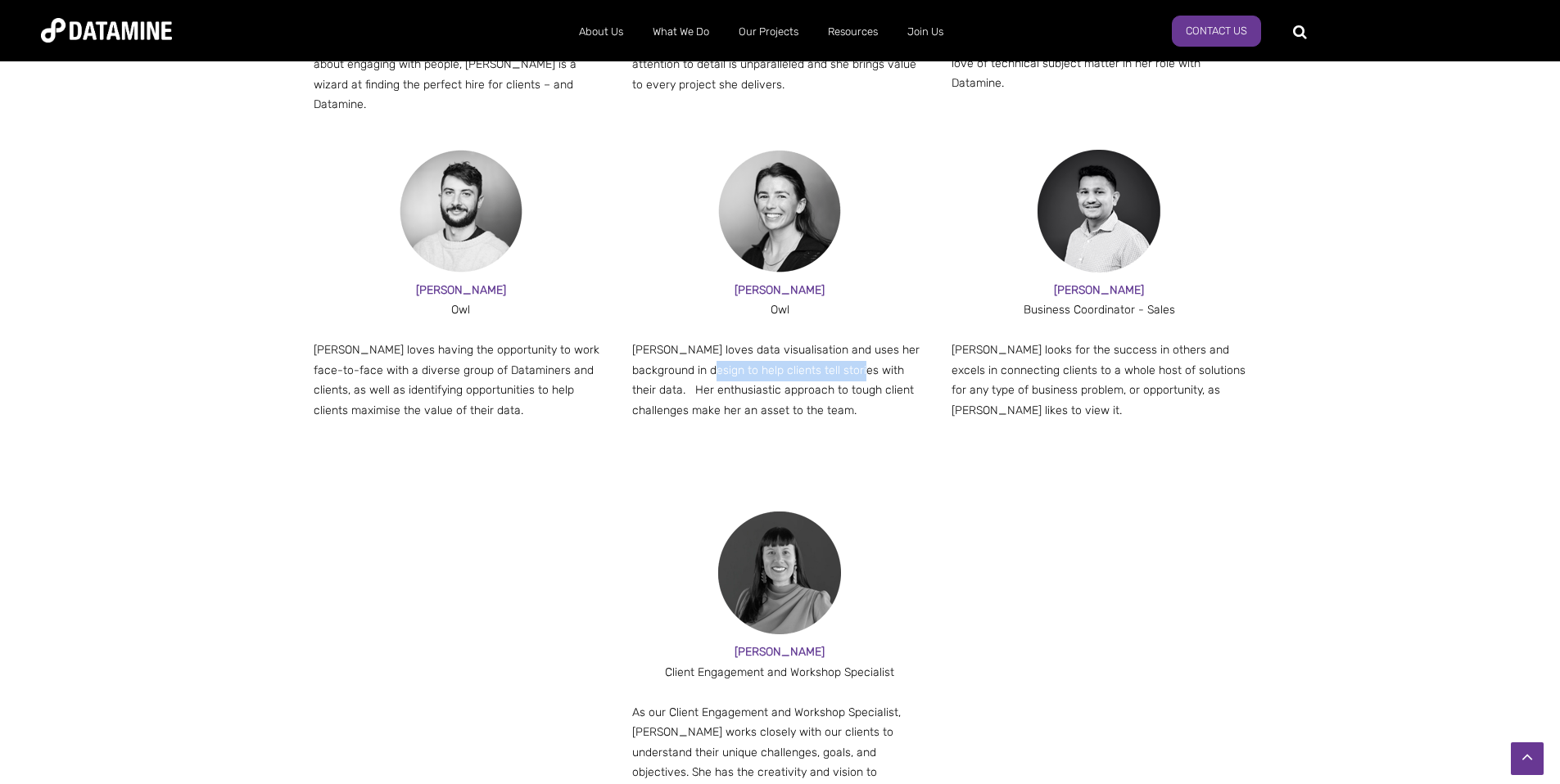
scroll to position [2078, 0]
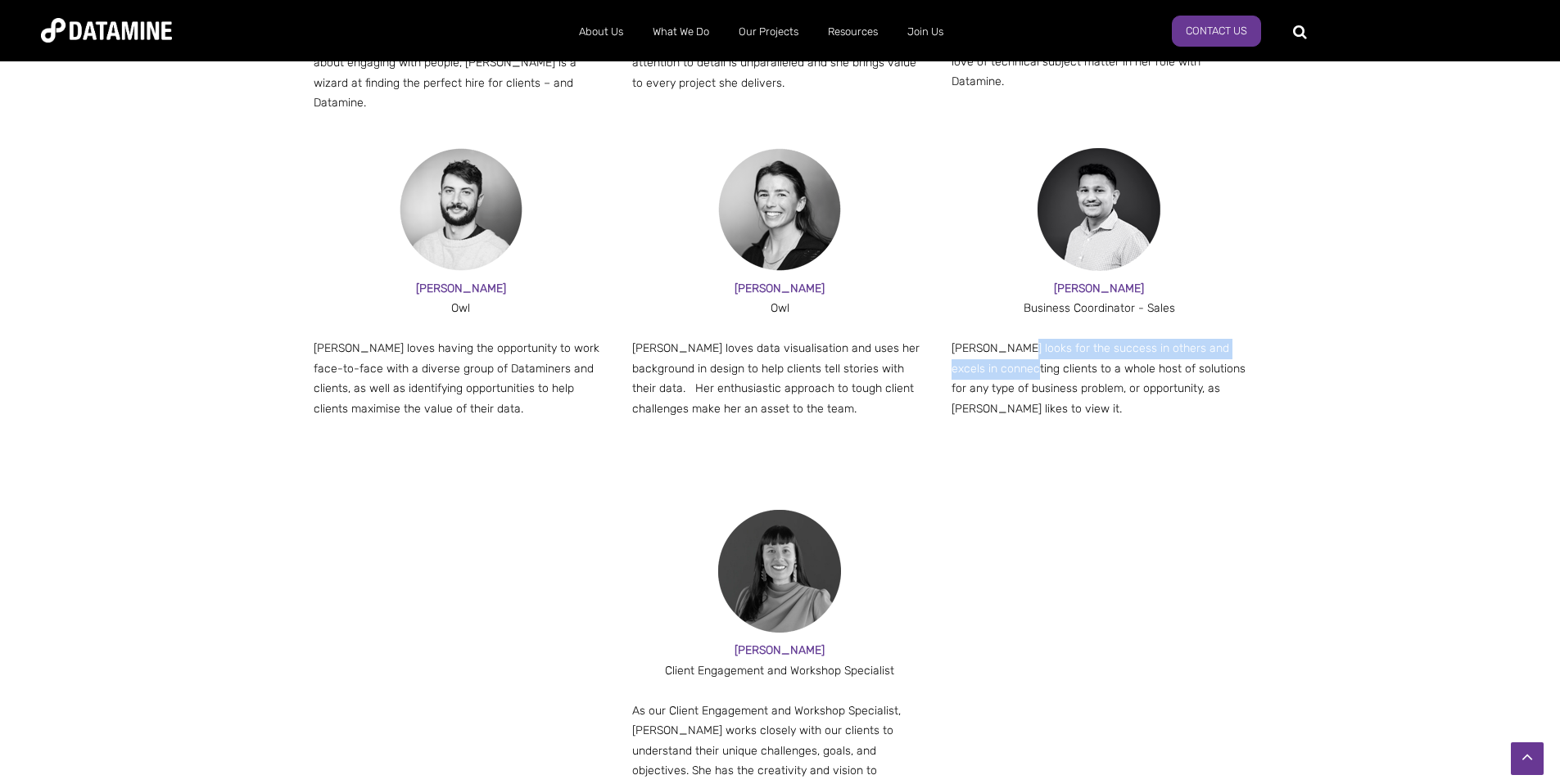
drag, startPoint x: 1018, startPoint y: 276, endPoint x: 1020, endPoint y: 310, distance: 34.1
click at [1020, 339] on p "[PERSON_NAME] looks for the success in others and excels in connecting clients …" at bounding box center [1100, 379] width 295 height 80
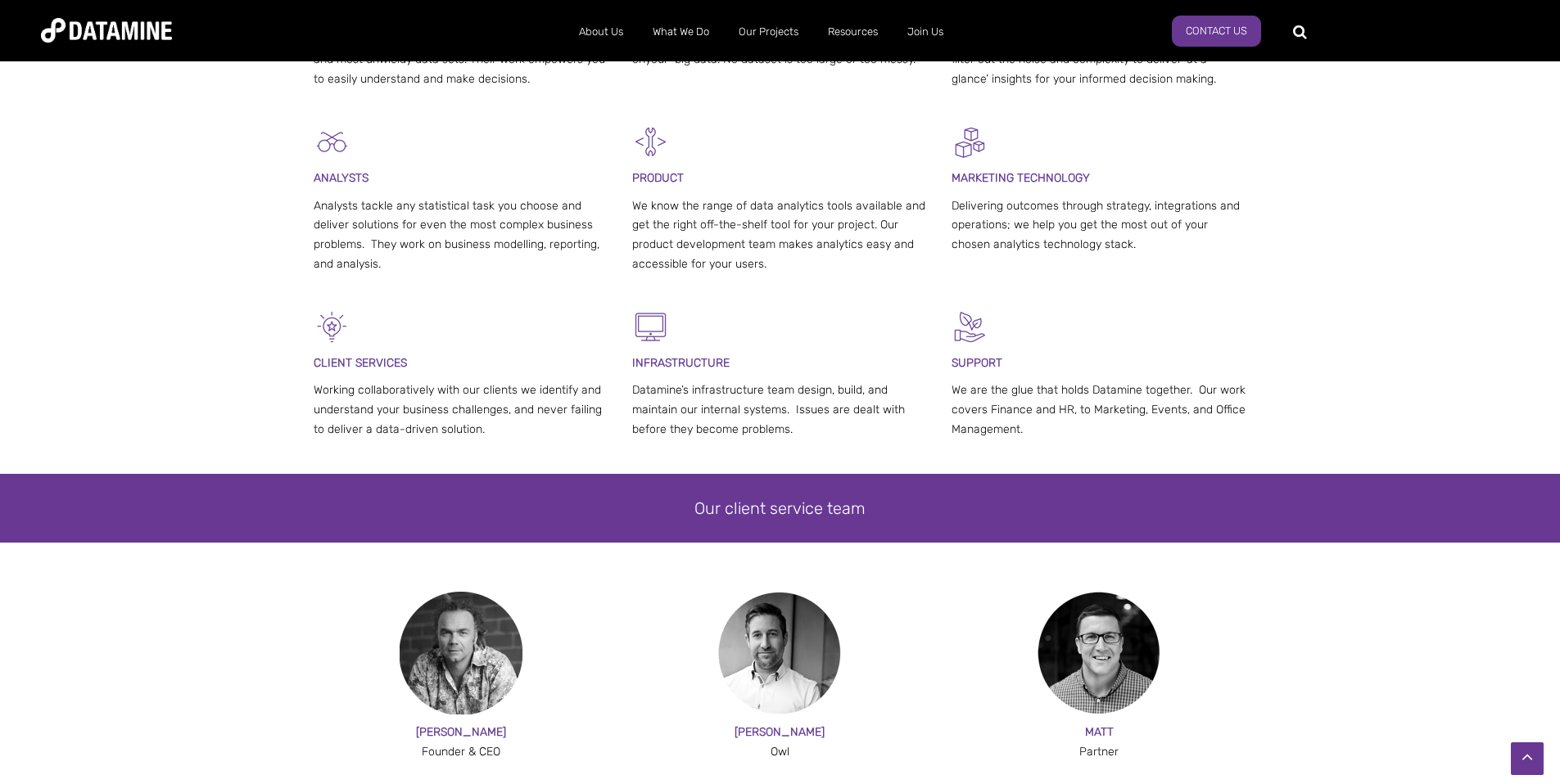
scroll to position [0, 0]
